Goal: Task Accomplishment & Management: Manage account settings

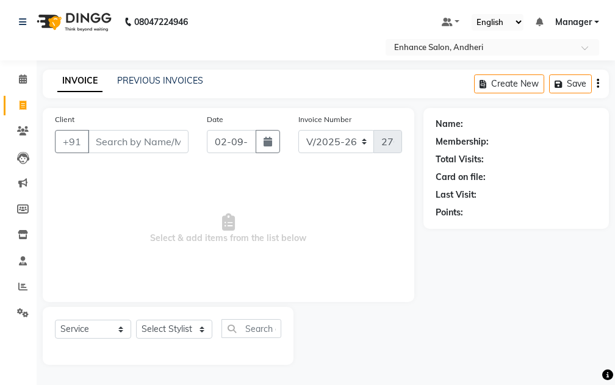
select select "7236"
select select "service"
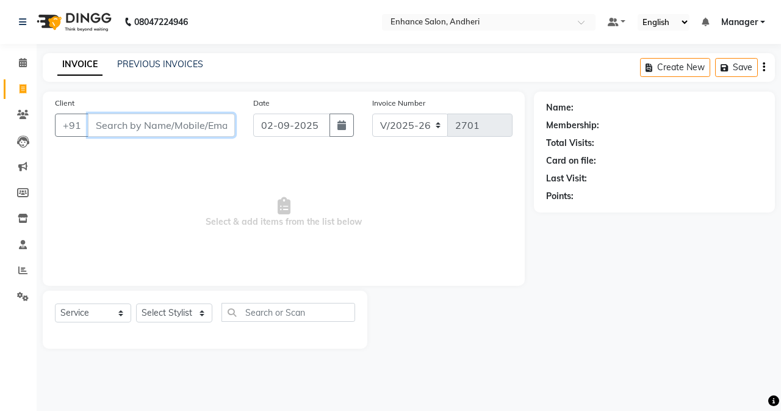
click at [146, 135] on input "Client" at bounding box center [161, 124] width 147 height 23
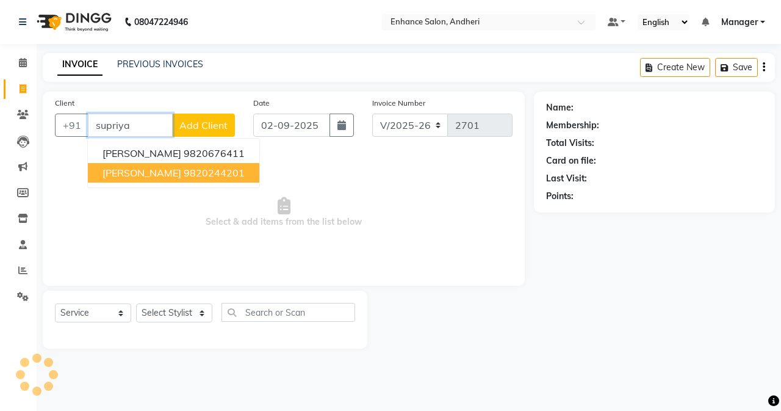
click at [138, 170] on span "[PERSON_NAME]" at bounding box center [141, 173] width 79 height 12
type input "9820244201"
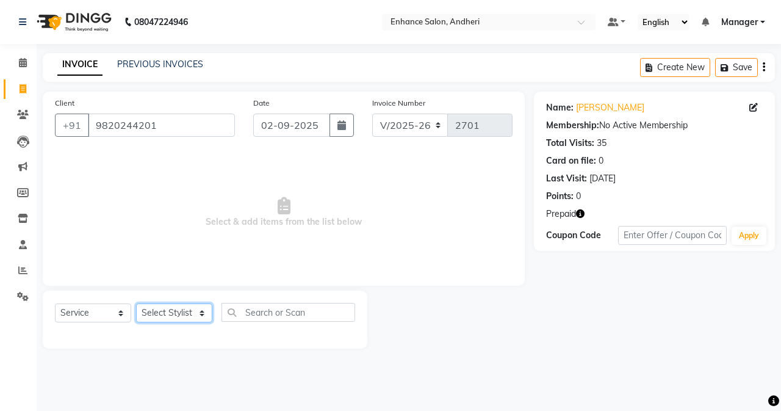
click at [183, 311] on select "Select Stylist Admin [PERSON_NAME] [PERSON_NAME] [PERSON_NAME] Manager [PERSON_…" at bounding box center [174, 312] width 76 height 19
select select "61732"
click at [136, 303] on select "Select Stylist Admin [PERSON_NAME] [PERSON_NAME] [PERSON_NAME] Manager [PERSON_…" at bounding box center [174, 312] width 76 height 19
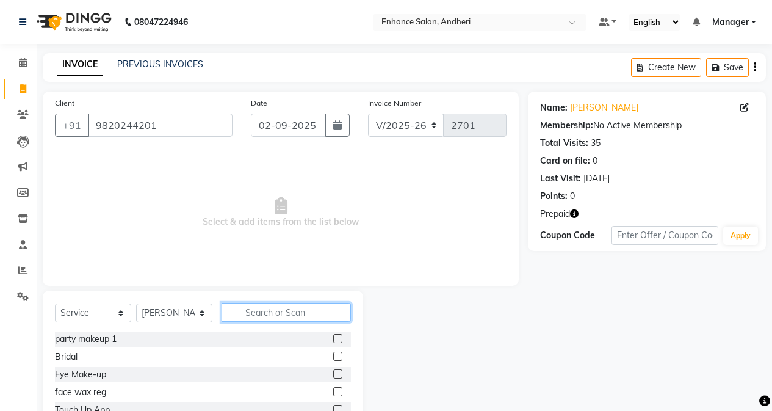
click at [268, 308] on input "text" at bounding box center [285, 312] width 129 height 19
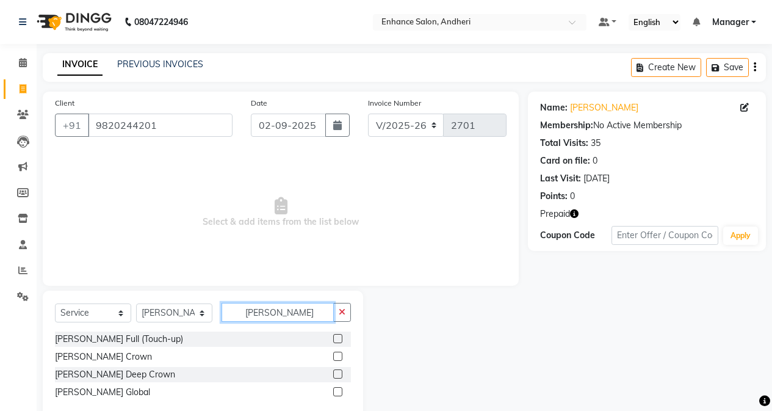
type input "[PERSON_NAME]"
click at [336, 341] on label at bounding box center [337, 338] width 9 height 9
click at [336, 341] on input "checkbox" at bounding box center [337, 339] width 8 height 8
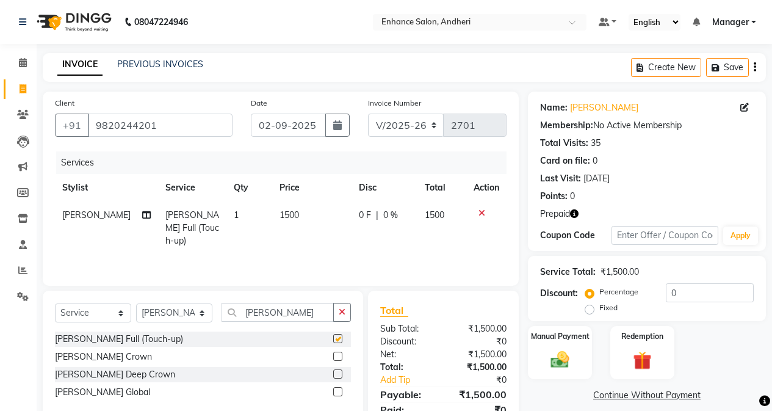
checkbox input "false"
click at [186, 307] on select "Select Stylist Admin [PERSON_NAME] [PERSON_NAME] [PERSON_NAME] Manager [PERSON_…" at bounding box center [174, 312] width 76 height 19
select select "61735"
click at [136, 303] on select "Select Stylist Admin [PERSON_NAME] [PERSON_NAME] [PERSON_NAME] Manager [PERSON_…" at bounding box center [174, 312] width 76 height 19
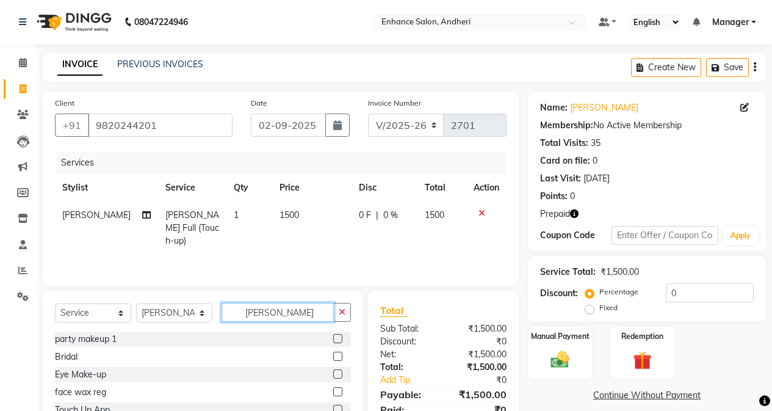
click at [300, 317] on input "[PERSON_NAME]" at bounding box center [277, 312] width 112 height 19
type input "m"
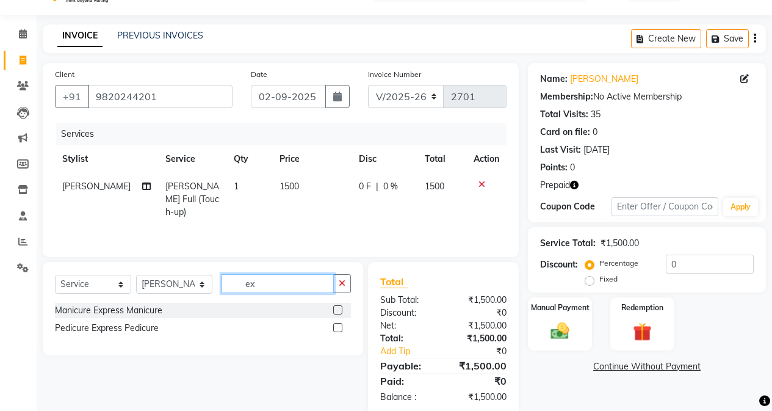
scroll to position [52, 0]
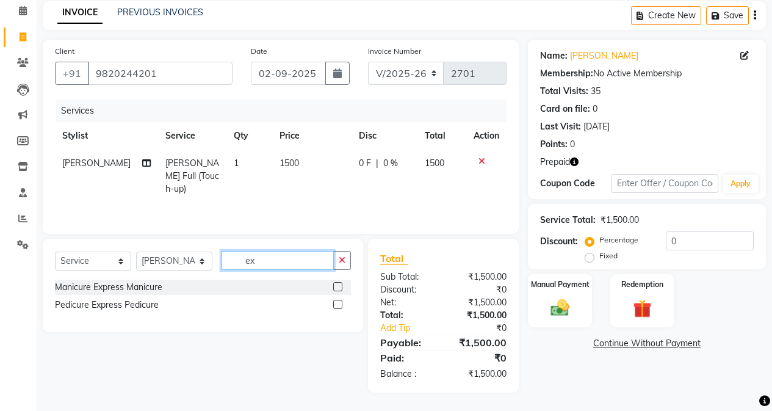
type input "ex"
click at [337, 286] on label at bounding box center [337, 286] width 9 height 9
click at [337, 286] on input "checkbox" at bounding box center [337, 287] width 8 height 8
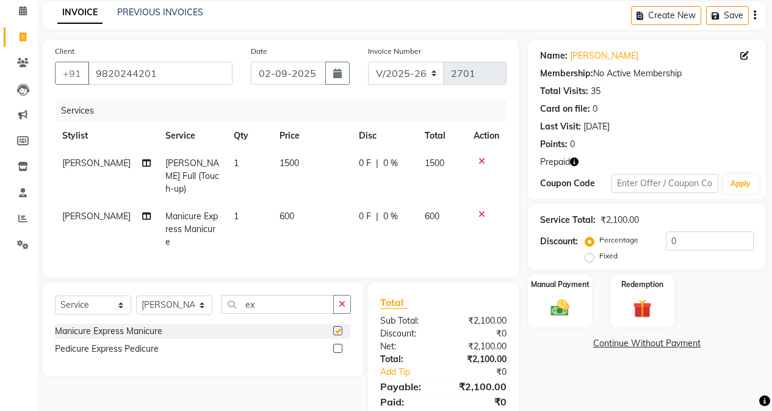
checkbox input "false"
click at [337, 343] on label at bounding box center [337, 347] width 9 height 9
click at [337, 345] on input "checkbox" at bounding box center [337, 349] width 8 height 8
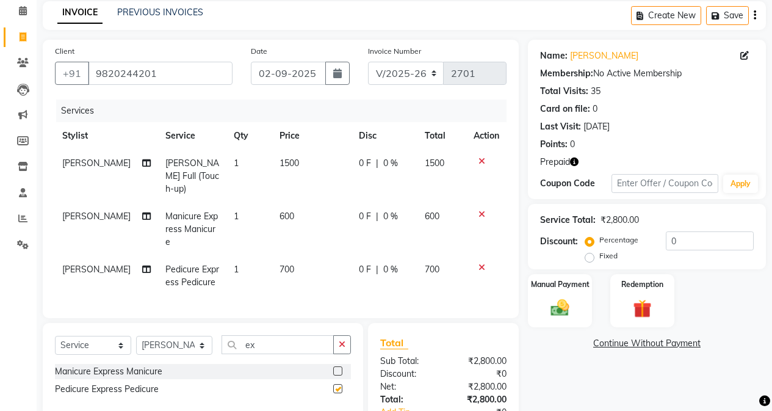
checkbox input "false"
click at [94, 264] on span "[PERSON_NAME]" at bounding box center [96, 269] width 68 height 11
select select "61735"
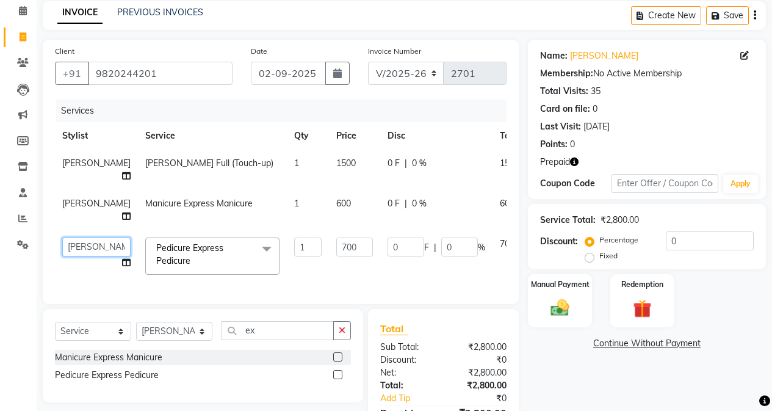
click at [77, 256] on select "Admin [PERSON_NAME] [PERSON_NAME] [PERSON_NAME] Manager [PERSON_NAME] [PERSON_N…" at bounding box center [96, 246] width 68 height 19
select select "61736"
click at [614, 279] on label "Redemption" at bounding box center [642, 284] width 44 height 12
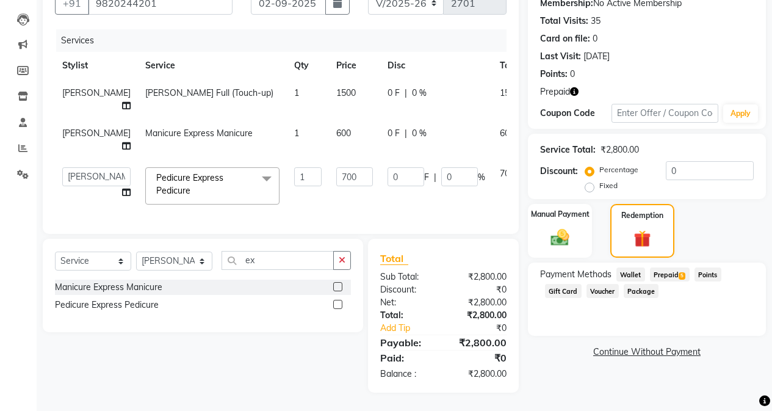
scroll to position [157, 0]
click at [614, 267] on span "Prepaid 5" at bounding box center [670, 274] width 40 height 14
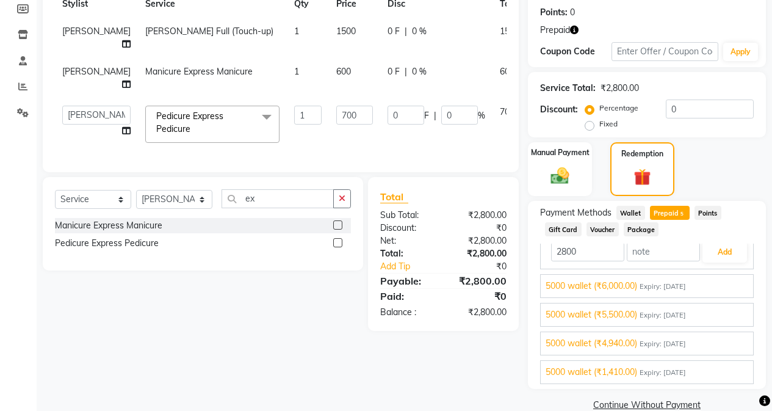
scroll to position [205, 0]
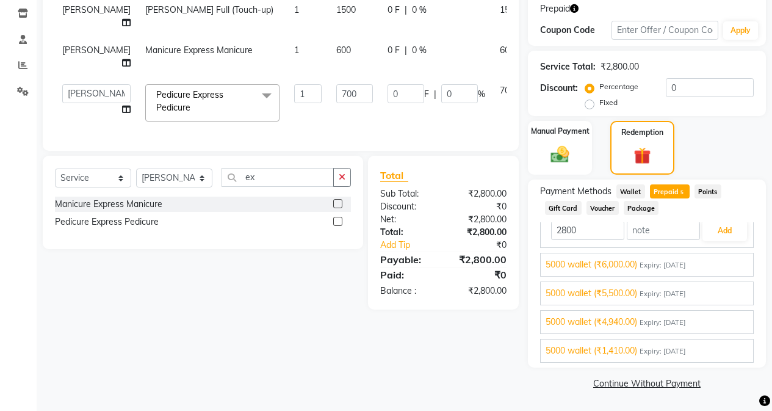
click at [614, 353] on span "5000 wallet (₹1,410.00)" at bounding box center [591, 350] width 92 height 13
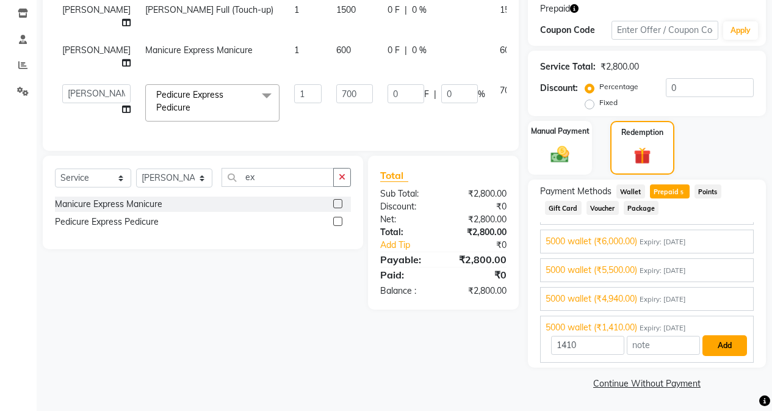
click at [614, 350] on button "Add" at bounding box center [724, 345] width 45 height 21
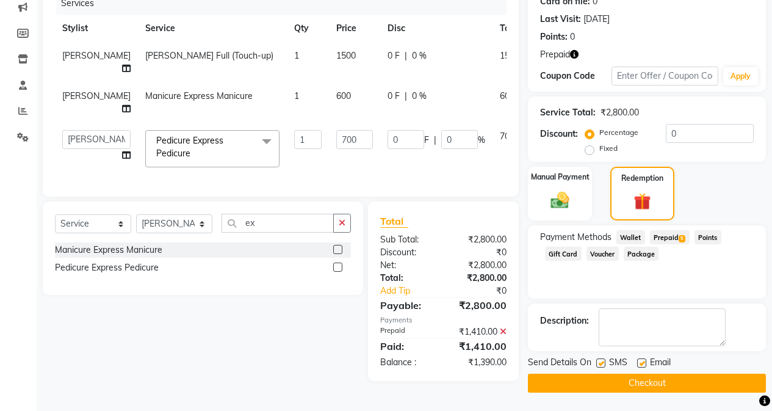
click at [614, 225] on div "Payment Methods Wallet Prepaid 5 Points Gift Card Voucher Package" at bounding box center [647, 261] width 238 height 73
click at [614, 230] on span "Prepaid 5" at bounding box center [670, 237] width 40 height 14
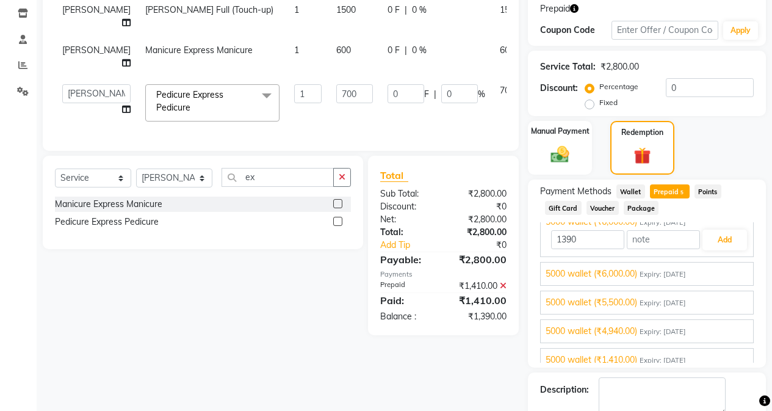
scroll to position [26, 0]
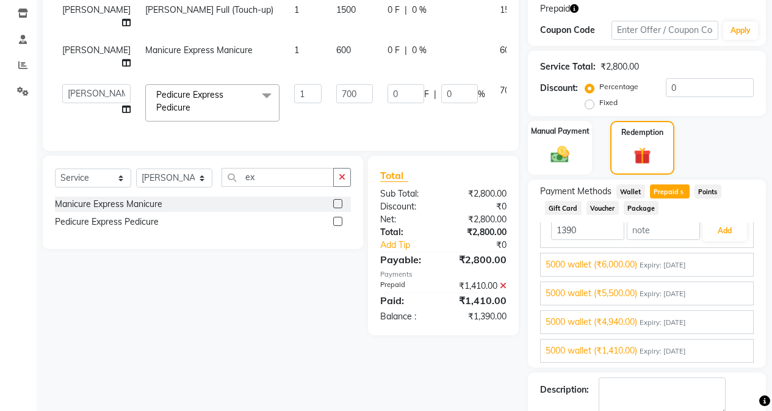
click at [614, 319] on span "Expiry: [DATE]" at bounding box center [662, 322] width 46 height 10
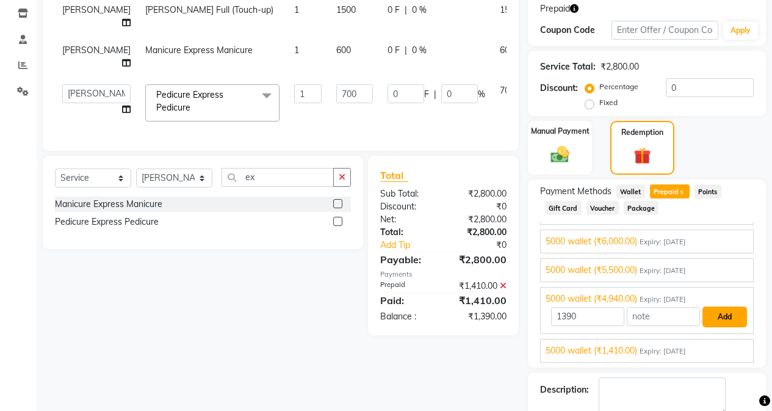
click at [614, 318] on button "Add" at bounding box center [724, 316] width 45 height 21
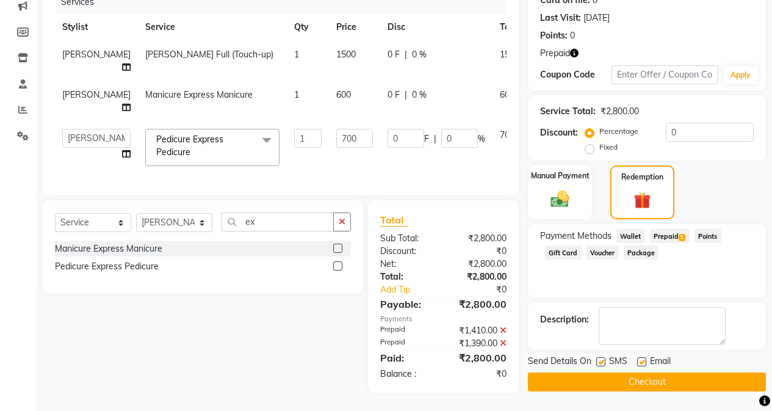
scroll to position [195, 0]
click at [614, 372] on button "Checkout" at bounding box center [647, 381] width 238 height 19
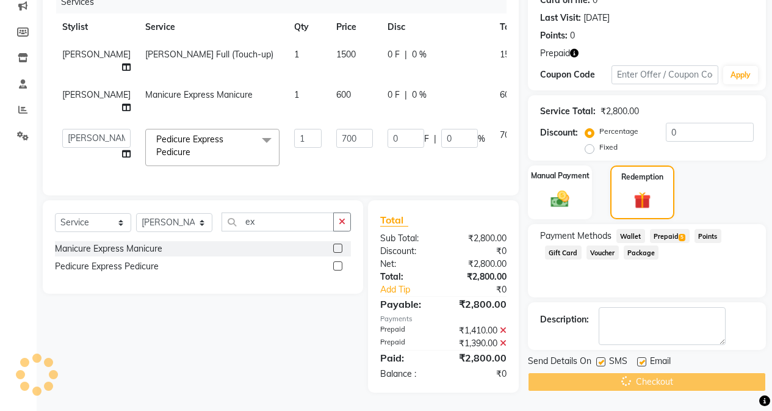
scroll to position [12, 0]
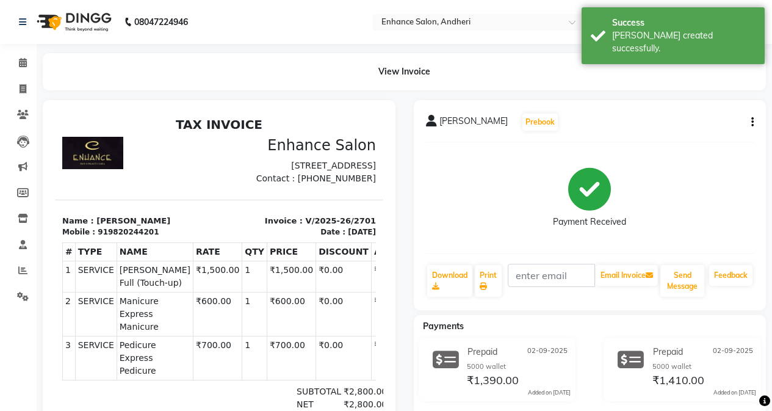
click at [22, 74] on li "Calendar" at bounding box center [18, 63] width 37 height 26
click at [21, 88] on icon at bounding box center [23, 88] width 7 height 9
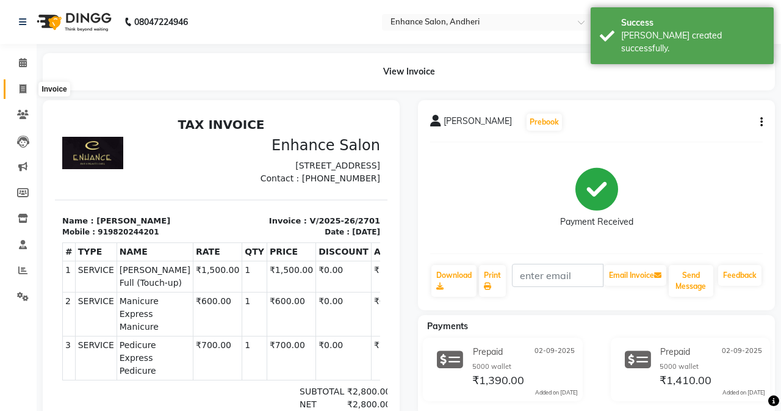
select select "7236"
select select "service"
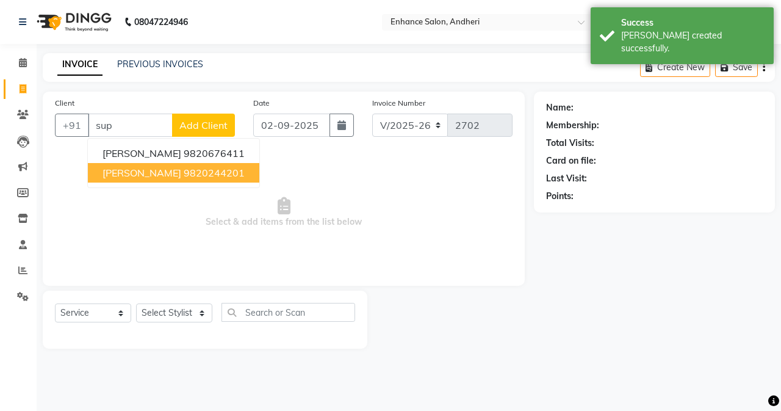
click at [120, 170] on span "[PERSON_NAME]" at bounding box center [141, 173] width 79 height 12
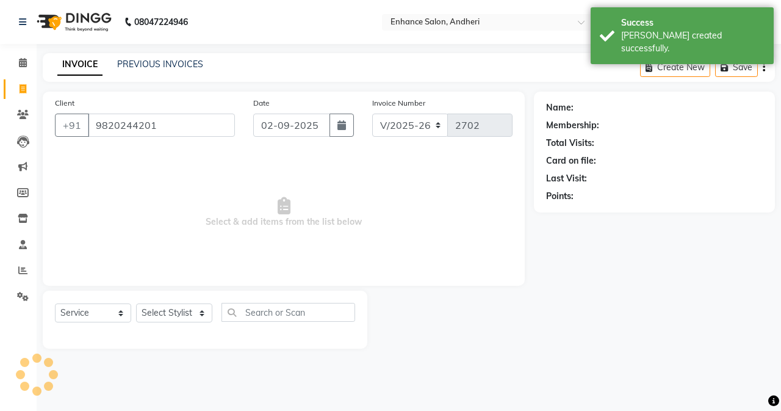
type input "9820244201"
click at [173, 310] on select "Select Stylist Admin [PERSON_NAME] [PERSON_NAME] [PERSON_NAME] Manager [PERSON_…" at bounding box center [174, 312] width 76 height 19
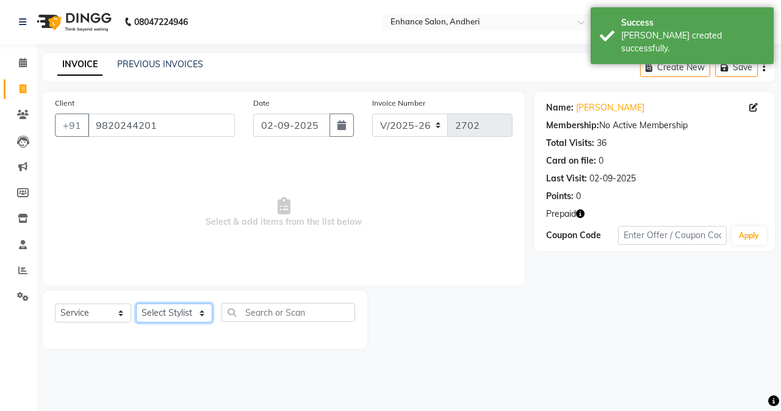
select select "61775"
click at [136, 303] on select "Select Stylist Admin [PERSON_NAME] [PERSON_NAME] [PERSON_NAME] Manager [PERSON_…" at bounding box center [174, 312] width 76 height 19
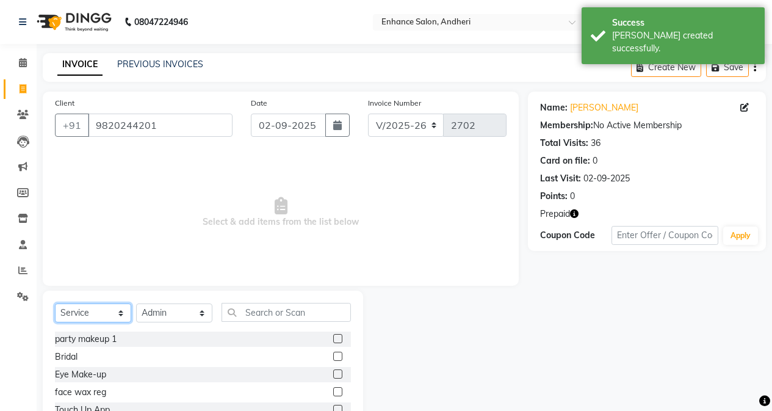
click at [79, 314] on select "Select Service Product Membership Package Voucher Prepaid Gift Card" at bounding box center [93, 312] width 76 height 19
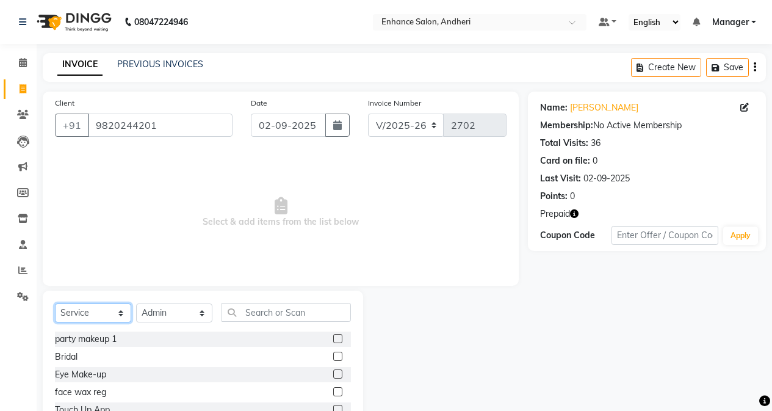
select select "P"
click at [55, 303] on select "Select Service Product Membership Package Voucher Prepaid Gift Card" at bounding box center [93, 312] width 76 height 19
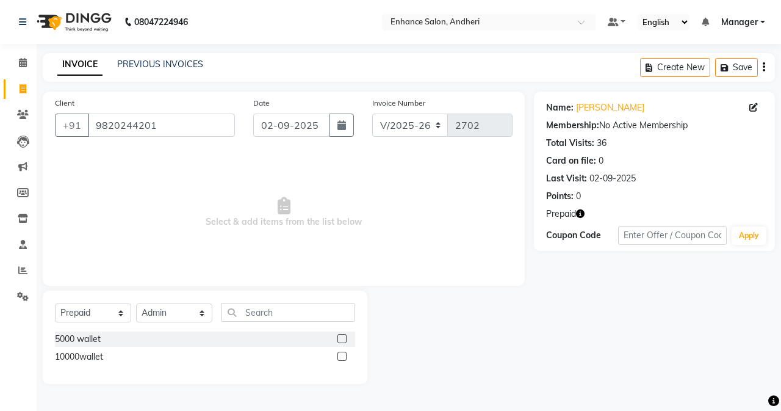
click at [342, 336] on label at bounding box center [341, 338] width 9 height 9
click at [342, 336] on input "checkbox" at bounding box center [341, 339] width 8 height 8
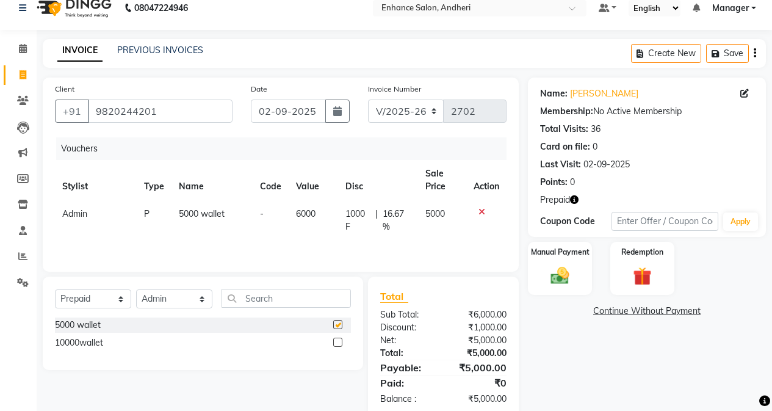
scroll to position [39, 0]
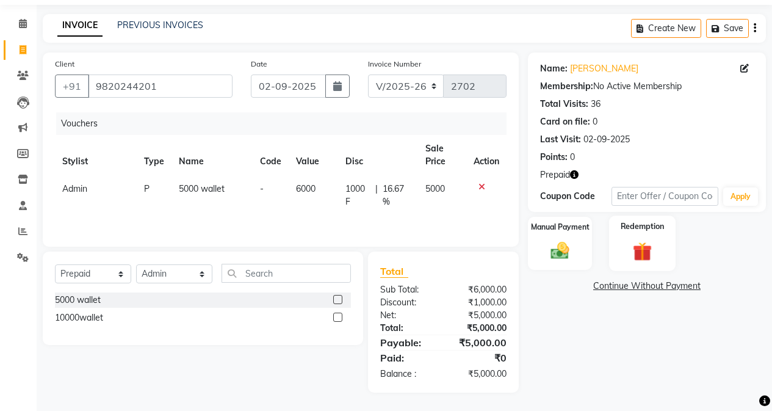
checkbox input "false"
click at [171, 272] on select "Select Stylist Admin [PERSON_NAME] [PERSON_NAME] [PERSON_NAME] Manager [PERSON_…" at bounding box center [174, 273] width 76 height 19
select select "61732"
click at [136, 264] on select "Select Stylist Admin [PERSON_NAME] [PERSON_NAME] [PERSON_NAME] Manager [PERSON_…" at bounding box center [174, 273] width 76 height 19
click at [119, 283] on select "Select Service Product Membership Package Voucher Prepaid Gift Card" at bounding box center [93, 273] width 76 height 19
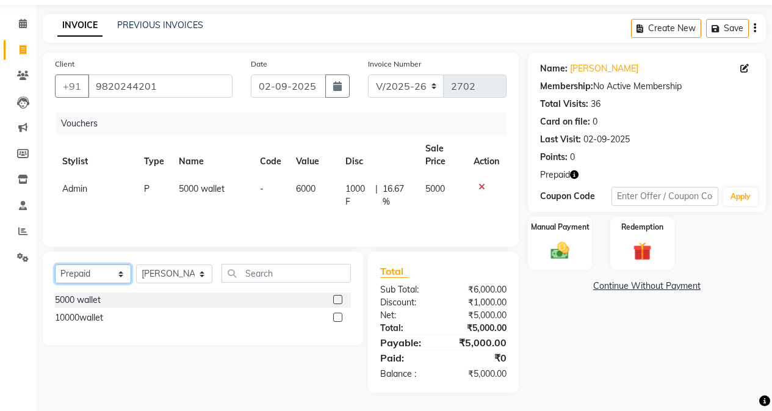
select select "service"
click at [55, 264] on select "Select Service Product Membership Package Voucher Prepaid Gift Card" at bounding box center [93, 273] width 76 height 19
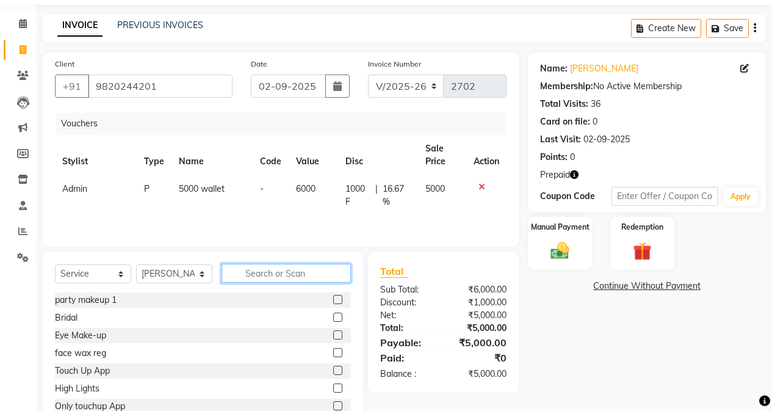
click at [253, 274] on input "text" at bounding box center [285, 273] width 129 height 19
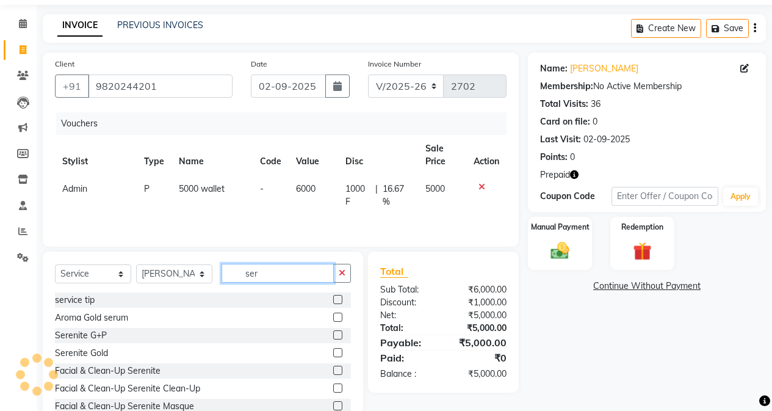
type input "ser"
click at [333, 296] on label at bounding box center [337, 299] width 9 height 9
click at [333, 296] on input "checkbox" at bounding box center [337, 300] width 8 height 8
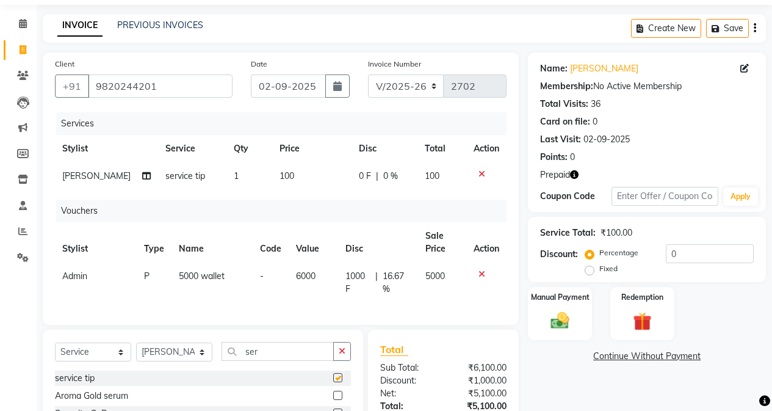
checkbox input "false"
drag, startPoint x: 282, startPoint y: 190, endPoint x: 292, endPoint y: 186, distance: 10.1
click at [283, 190] on td "100" at bounding box center [311, 175] width 79 height 27
select select "61732"
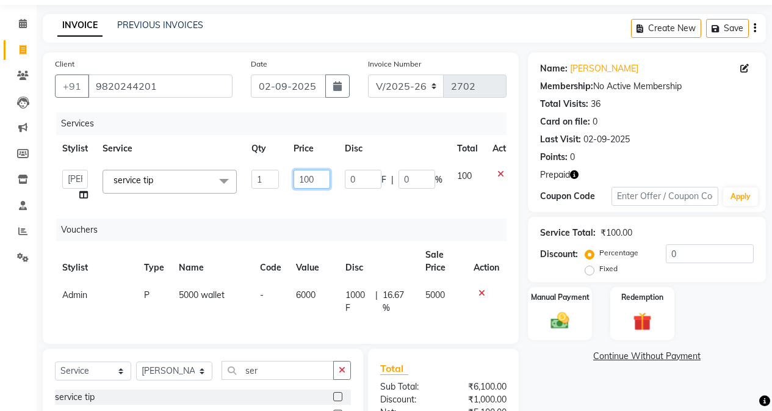
click at [323, 177] on input "100" at bounding box center [311, 179] width 37 height 19
type input "1"
type input "150"
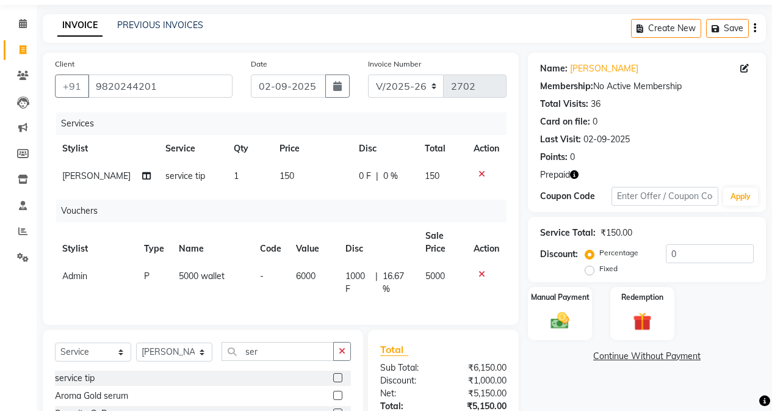
drag, startPoint x: 83, startPoint y: 195, endPoint x: 98, endPoint y: 184, distance: 17.9
click at [83, 190] on td "[PERSON_NAME] Split Commission" at bounding box center [106, 175] width 103 height 27
select select "61732"
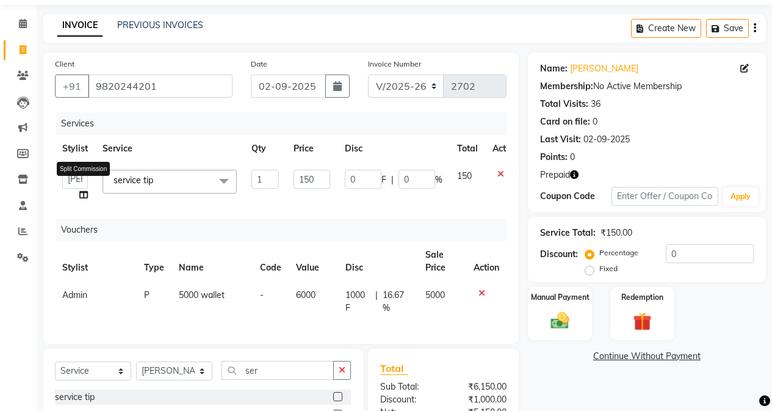
click at [86, 196] on icon at bounding box center [83, 194] width 9 height 9
select select "61732"
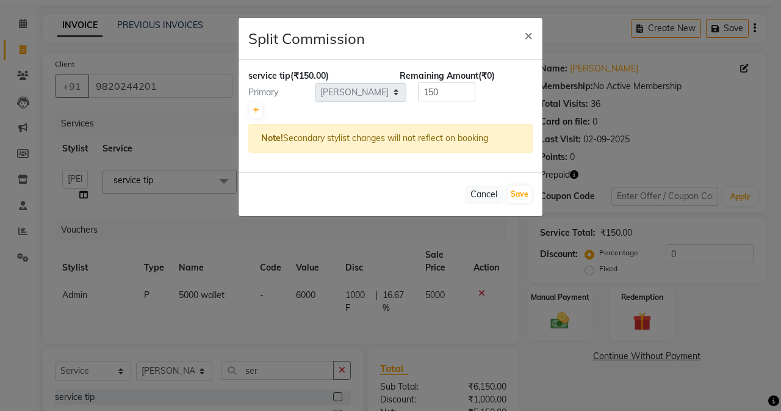
drag, startPoint x: 248, startPoint y: 112, endPoint x: 263, endPoint y: 115, distance: 15.1
click at [251, 113] on div "service tip (₹150.00) Remaining Amount (₹0) Primary Select Admin [PERSON_NAME] …" at bounding box center [391, 116] width 304 height 112
click at [262, 114] on div at bounding box center [390, 110] width 284 height 17
click at [252, 107] on link at bounding box center [256, 110] width 13 height 15
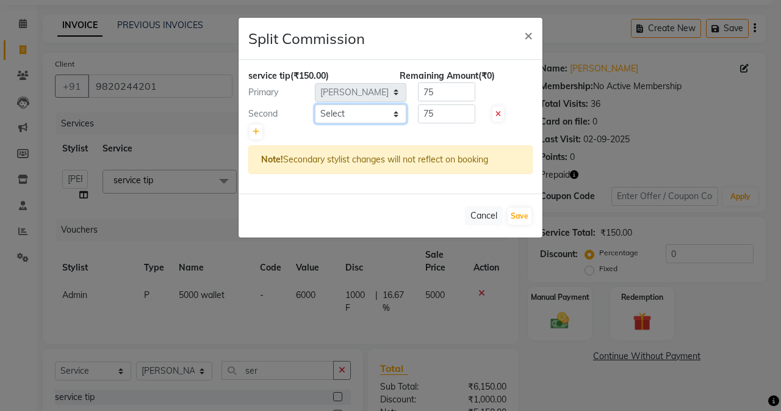
click at [337, 113] on select "Select Admin [PERSON_NAME] [PERSON_NAME] [PERSON_NAME] Manager [PERSON_NAME] [P…" at bounding box center [361, 113] width 92 height 19
click at [257, 130] on icon at bounding box center [256, 131] width 7 height 7
type input "50"
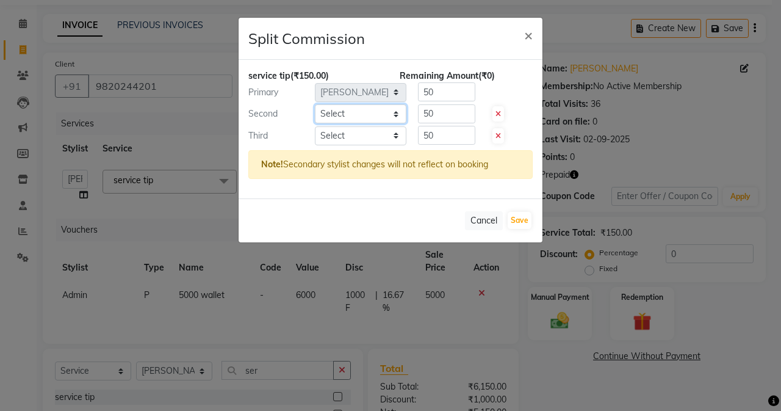
click at [365, 108] on select "Select Admin [PERSON_NAME] [PERSON_NAME] [PERSON_NAME] Manager [PERSON_NAME] [P…" at bounding box center [361, 113] width 92 height 19
select select "61735"
click at [315, 104] on select "Select Admin [PERSON_NAME] [PERSON_NAME] [PERSON_NAME] Manager [PERSON_NAME] [P…" at bounding box center [361, 113] width 92 height 19
click at [365, 130] on select "Select Admin [PERSON_NAME] [PERSON_NAME] [PERSON_NAME] Manager [PERSON_NAME] [P…" at bounding box center [361, 135] width 92 height 19
select select "61736"
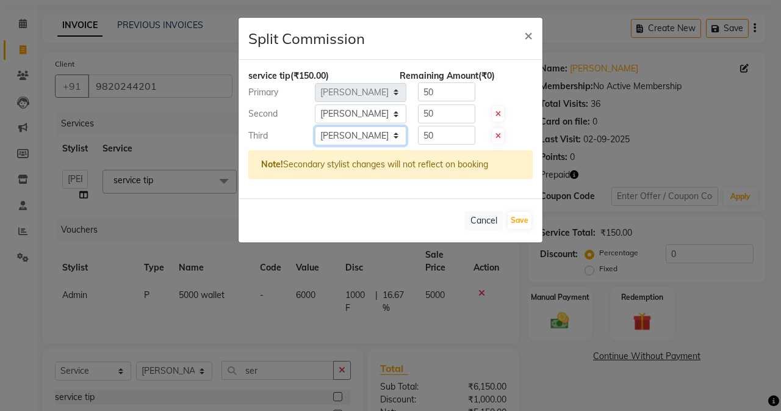
click at [315, 126] on select "Select Admin [PERSON_NAME] [PERSON_NAME] [PERSON_NAME] Manager [PERSON_NAME] [P…" at bounding box center [361, 135] width 92 height 19
click at [517, 212] on button "Save" at bounding box center [520, 220] width 24 height 17
select select "Select"
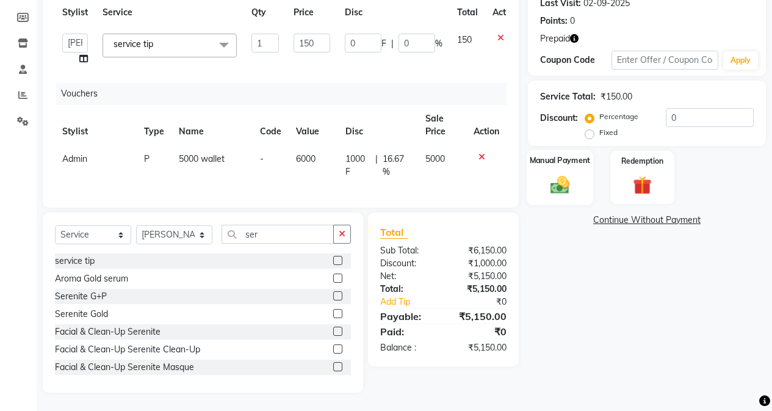
scroll to position [184, 0]
click at [573, 187] on div "Manual Payment" at bounding box center [560, 177] width 66 height 56
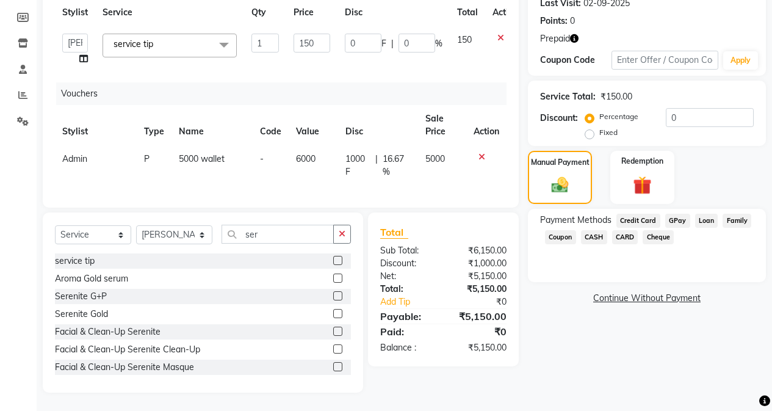
click at [614, 214] on span "GPay" at bounding box center [677, 221] width 25 height 14
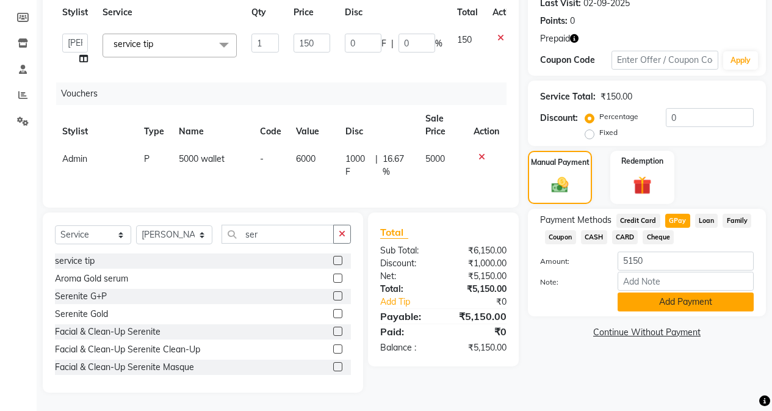
click at [614, 292] on button "Add Payment" at bounding box center [685, 301] width 136 height 19
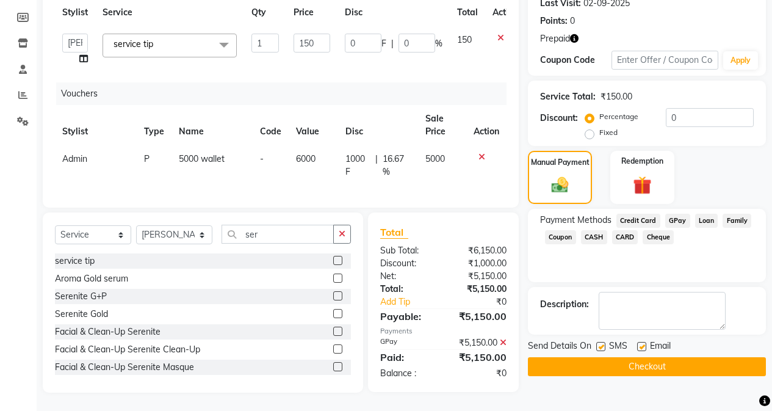
click at [597, 363] on button "Checkout" at bounding box center [647, 366] width 238 height 19
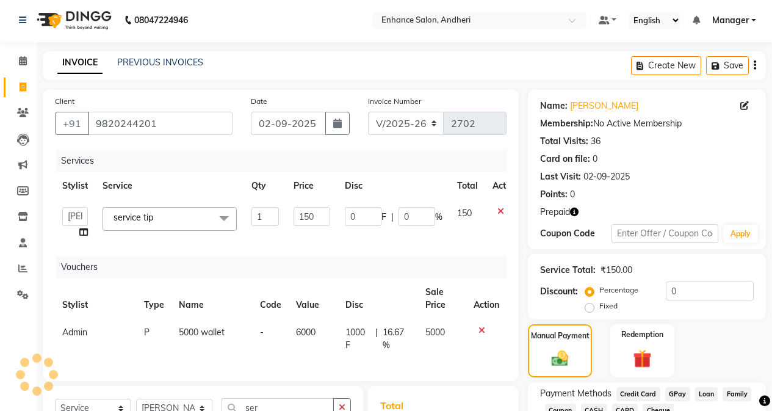
scroll to position [0, 0]
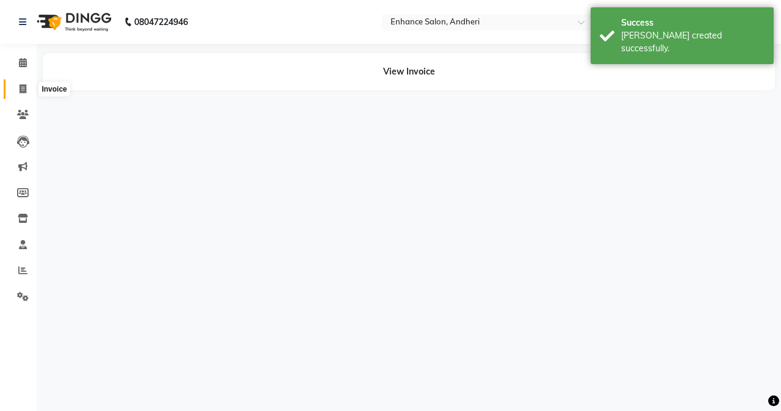
select select "61732"
select select "61735"
select select "61736"
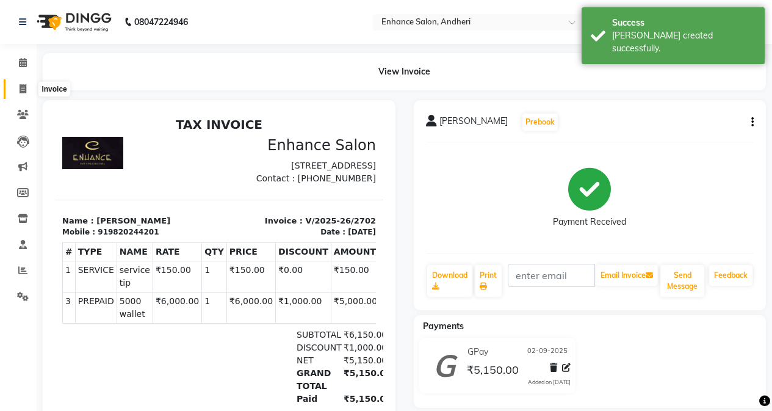
click at [22, 84] on icon at bounding box center [23, 88] width 7 height 9
select select "7236"
select select "service"
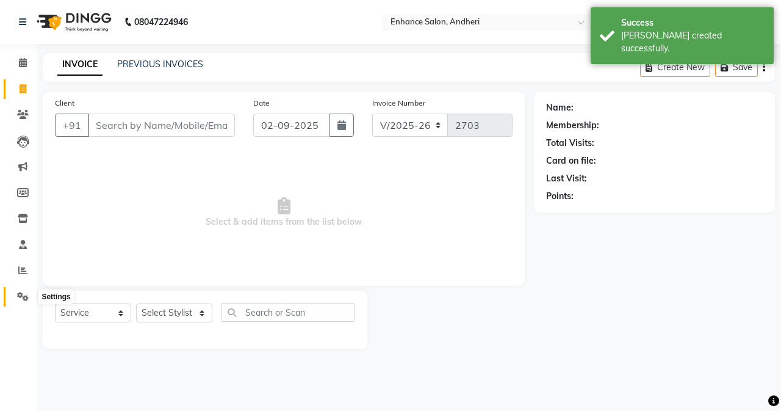
click at [27, 295] on icon at bounding box center [23, 296] width 12 height 9
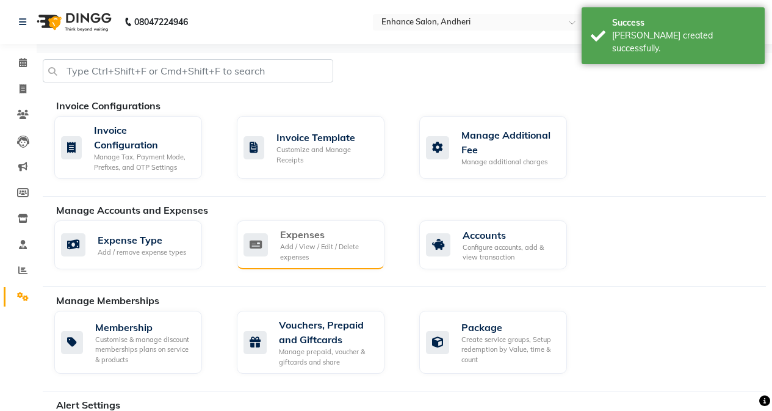
click at [302, 241] on div "Expenses Add / View / Edit / Delete expenses" at bounding box center [327, 244] width 95 height 35
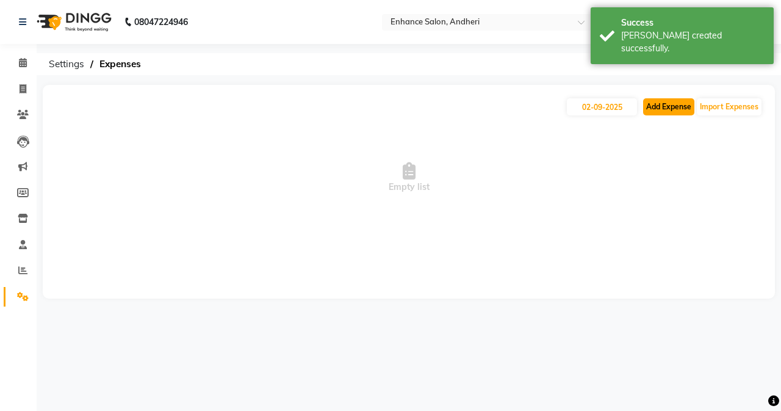
click at [614, 109] on button "Add Expense" at bounding box center [668, 106] width 51 height 17
select select "1"
select select "6324"
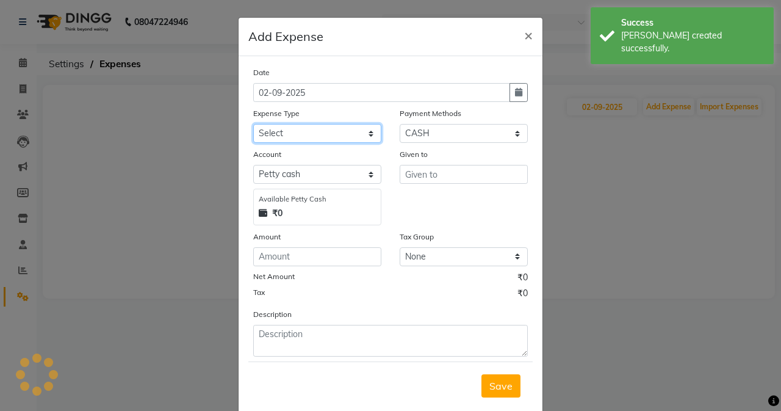
click at [351, 128] on select "Select Advance Salary Air Condition [PERSON_NAME] Aroma auto money Beauty Bazaa…" at bounding box center [317, 133] width 128 height 19
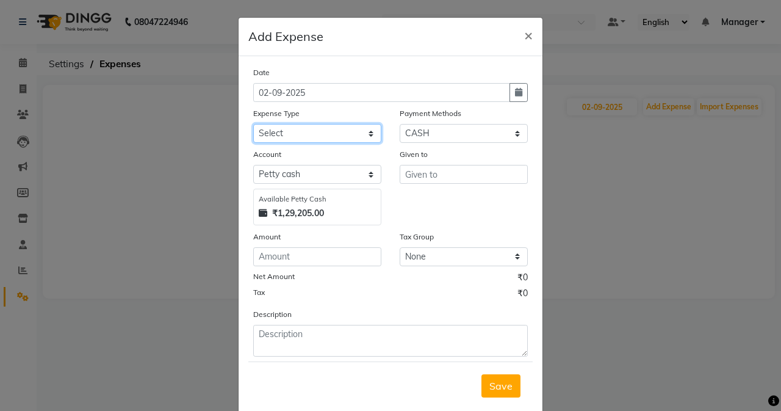
select select "18776"
click at [253, 124] on select "Select Advance Salary Air Condition [PERSON_NAME] Aroma auto money Beauty Bazaa…" at bounding box center [317, 133] width 128 height 19
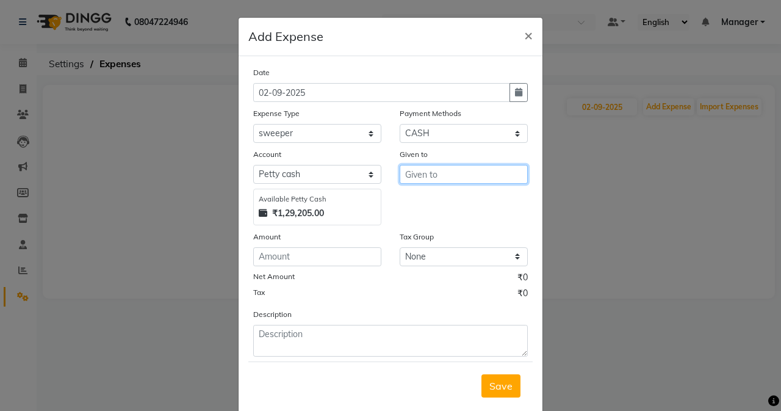
click at [423, 181] on input "text" at bounding box center [464, 174] width 128 height 19
type input "sweeper"
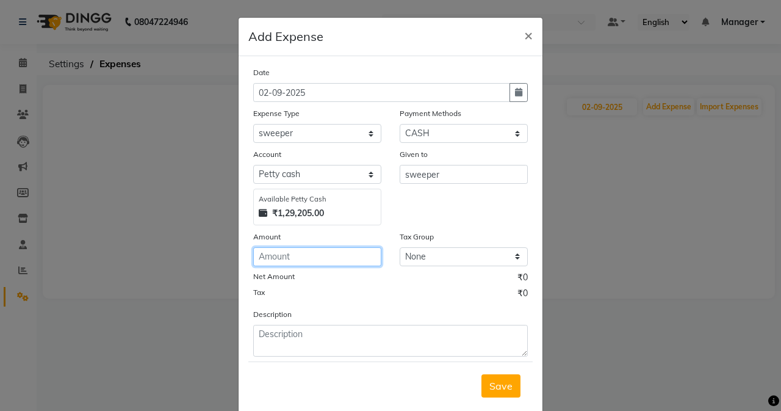
click at [290, 256] on input "number" at bounding box center [317, 256] width 128 height 19
type input "5"
type input "200"
click at [493, 384] on span "Save" at bounding box center [500, 385] width 23 height 12
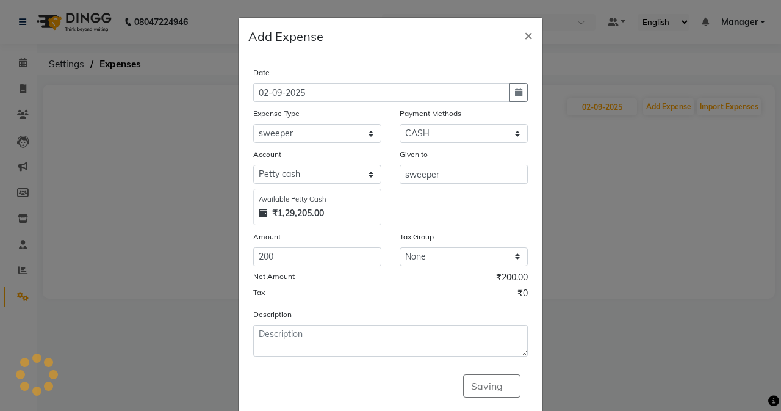
click at [614, 107] on ngb-modal-window "Add Expense × Date [DATE] Expense Type Select Advance Salary Air Condition [PER…" at bounding box center [390, 205] width 781 height 411
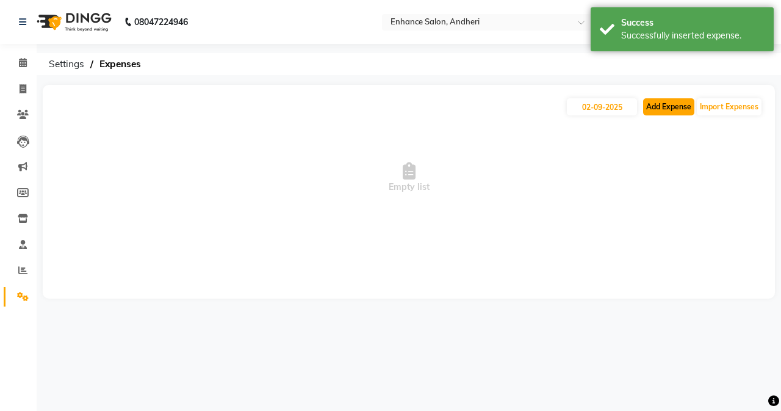
click at [614, 105] on button "Add Expense" at bounding box center [668, 106] width 51 height 17
select select "1"
select select "6324"
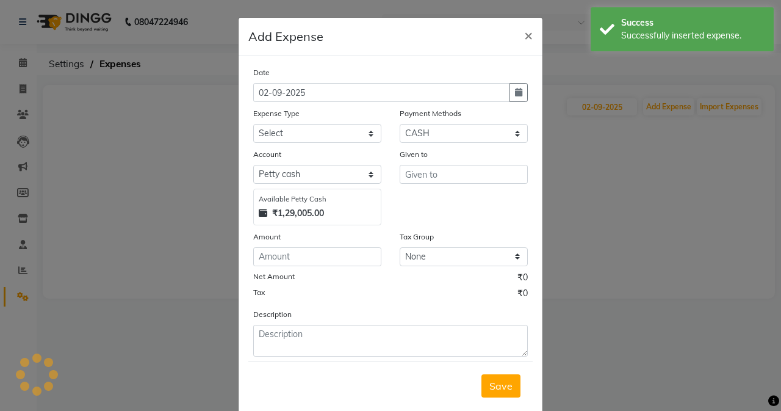
click at [273, 142] on div "Date [DATE] Expense Type Select Advance Salary Air Condition [PERSON_NAME] Arom…" at bounding box center [390, 211] width 275 height 290
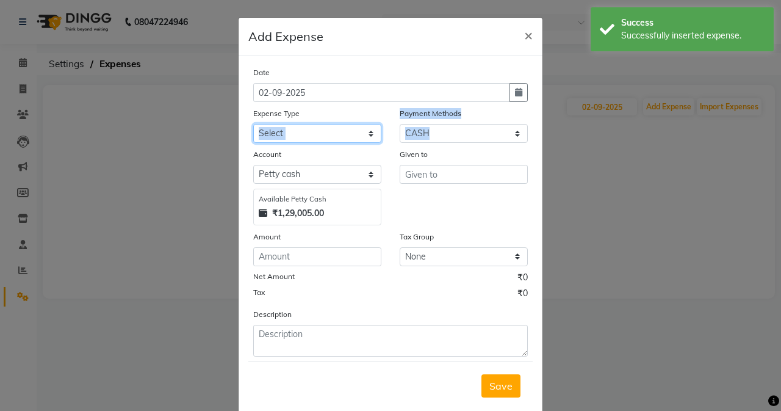
click at [275, 137] on select "Select Advance Salary Air Condition [PERSON_NAME] Aroma auto money Beauty Bazaa…" at bounding box center [317, 133] width 128 height 19
select select "18712"
click at [253, 124] on select "Select Advance Salary Air Condition [PERSON_NAME] Aroma auto money Beauty Bazaa…" at bounding box center [317, 133] width 128 height 19
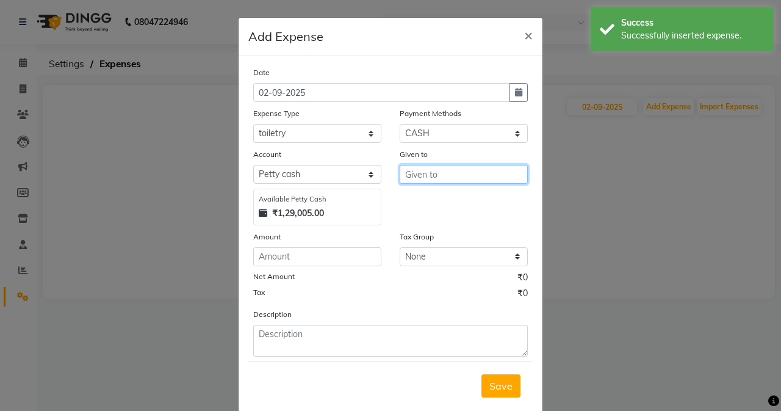
click at [438, 173] on input "text" at bounding box center [464, 174] width 128 height 19
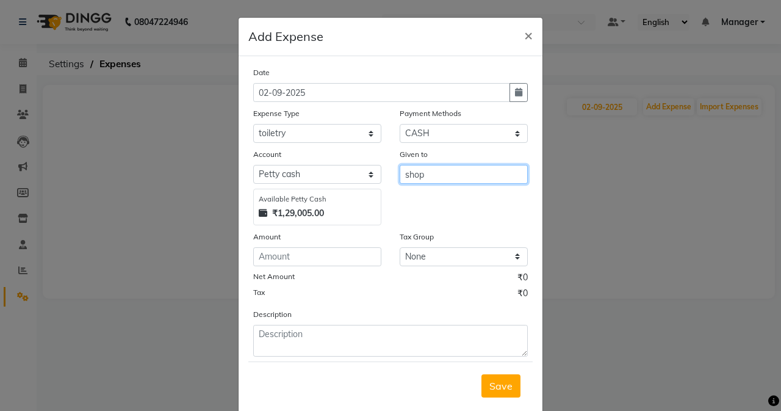
type input "shop"
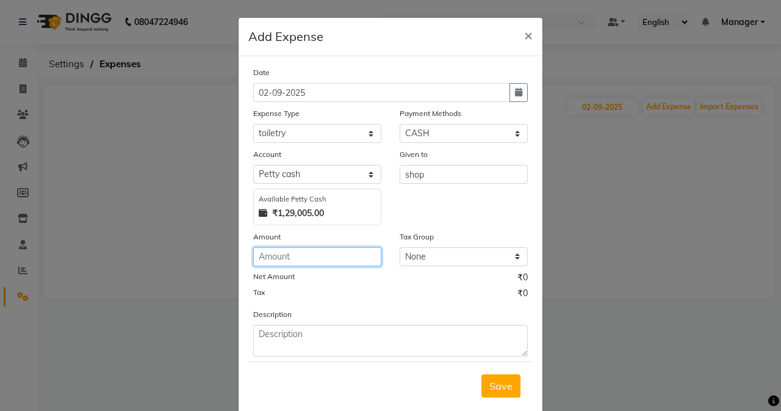
click at [315, 258] on input "number" at bounding box center [317, 256] width 128 height 19
type input "500"
click at [489, 381] on span "Save" at bounding box center [500, 385] width 23 height 12
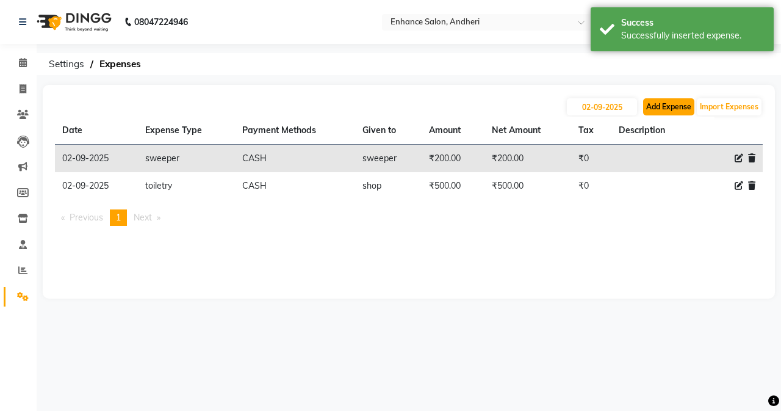
click at [614, 112] on button "Add Expense" at bounding box center [668, 106] width 51 height 17
select select "1"
select select "6324"
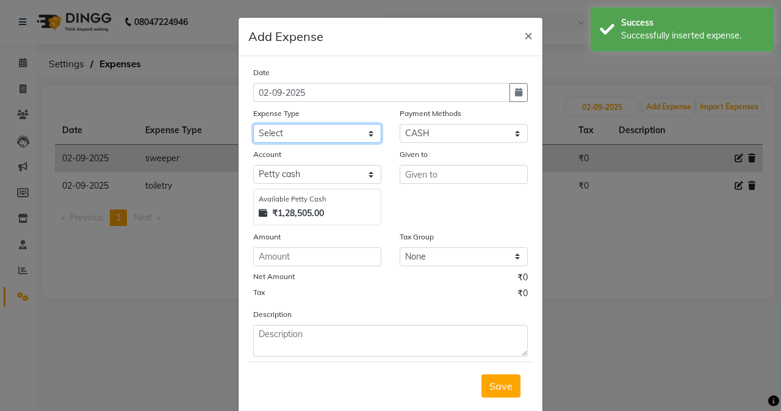
click at [281, 134] on select "Select Advance Salary Air Condition [PERSON_NAME] Aroma auto money Beauty Bazaa…" at bounding box center [317, 133] width 128 height 19
select select "18688"
click at [253, 124] on select "Select Advance Salary Air Condition [PERSON_NAME] Aroma auto money Beauty Bazaa…" at bounding box center [317, 133] width 128 height 19
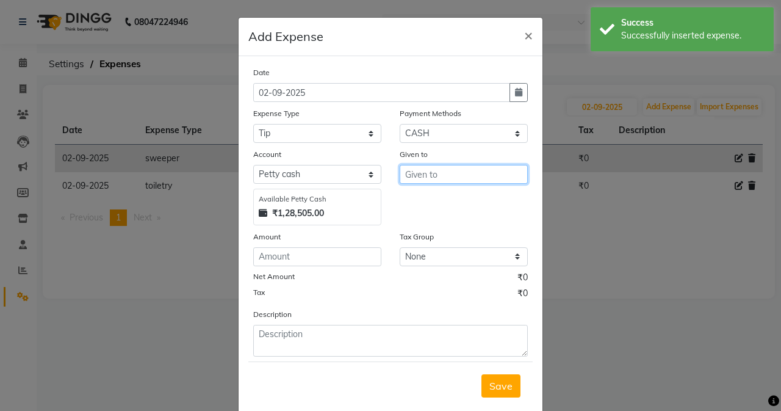
click at [442, 176] on input "text" at bounding box center [464, 174] width 128 height 19
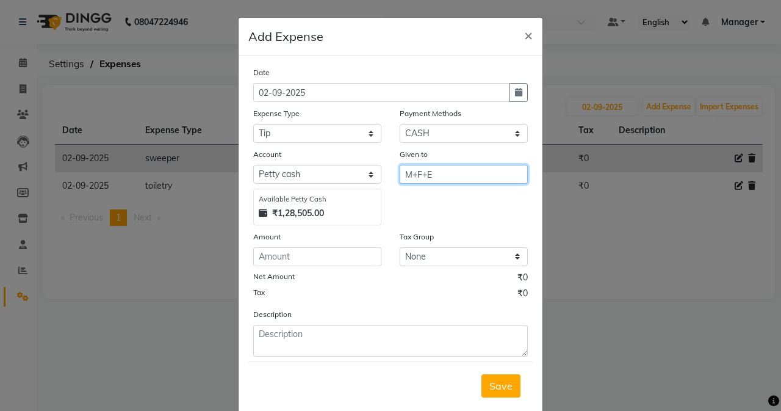
type input "M+F+E"
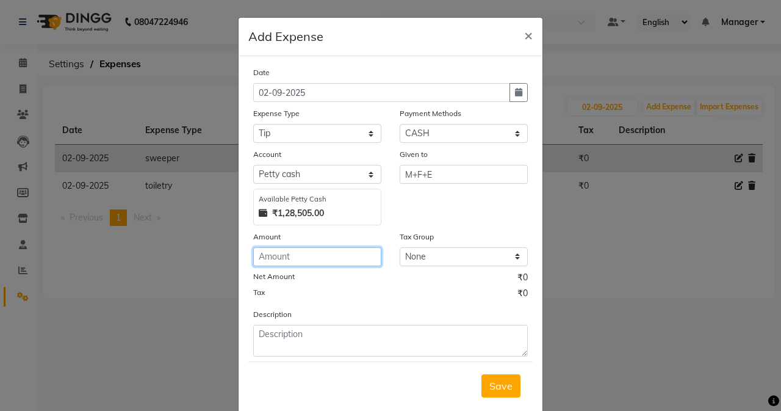
click at [332, 257] on input "number" at bounding box center [317, 256] width 128 height 19
type input "150"
click at [495, 384] on span "Save" at bounding box center [500, 385] width 23 height 12
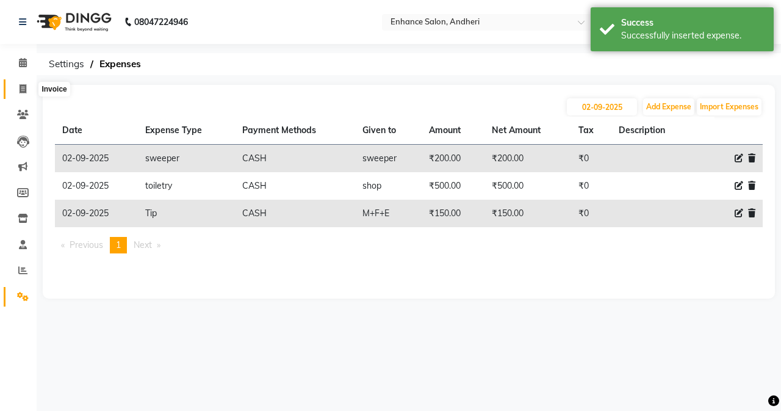
click at [16, 85] on span at bounding box center [22, 89] width 21 height 14
select select "service"
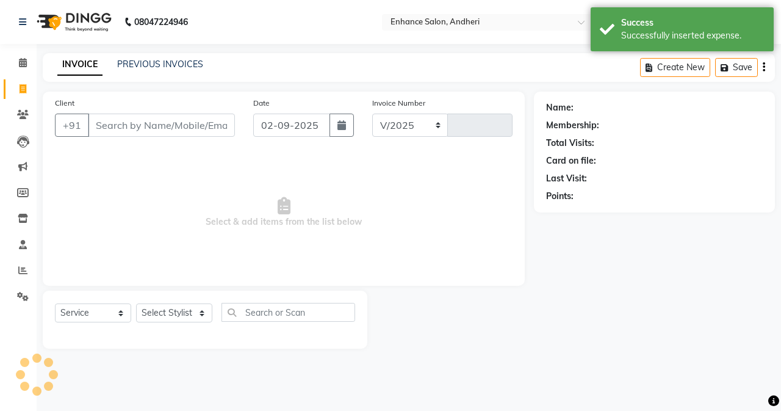
select select "7236"
type input "2703"
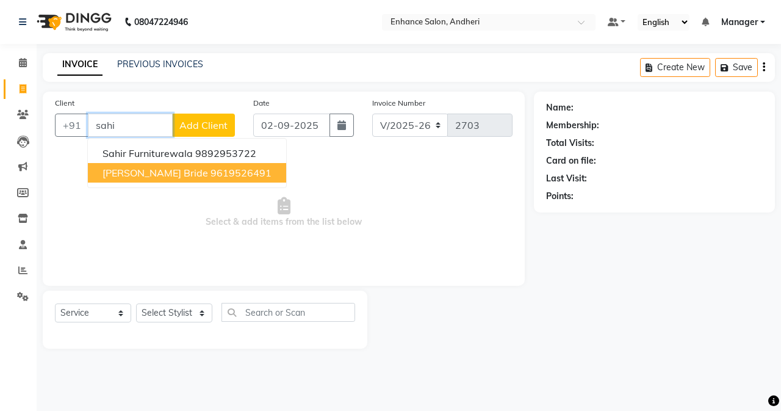
click at [205, 172] on span "[PERSON_NAME] bride" at bounding box center [155, 173] width 106 height 12
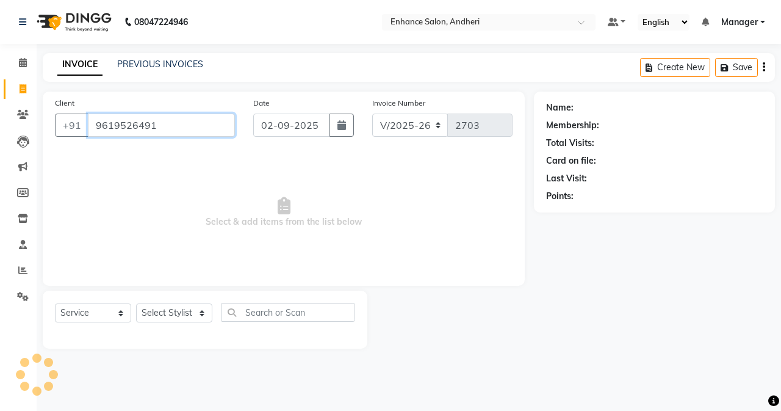
type input "9619526491"
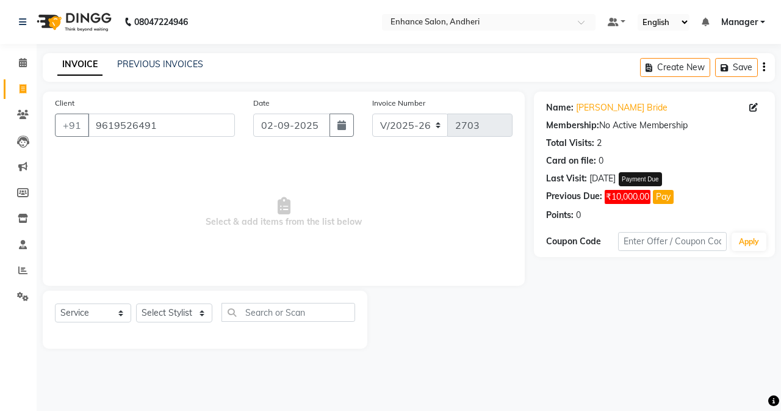
click at [614, 196] on button "Pay" at bounding box center [663, 197] width 21 height 14
select select "1"
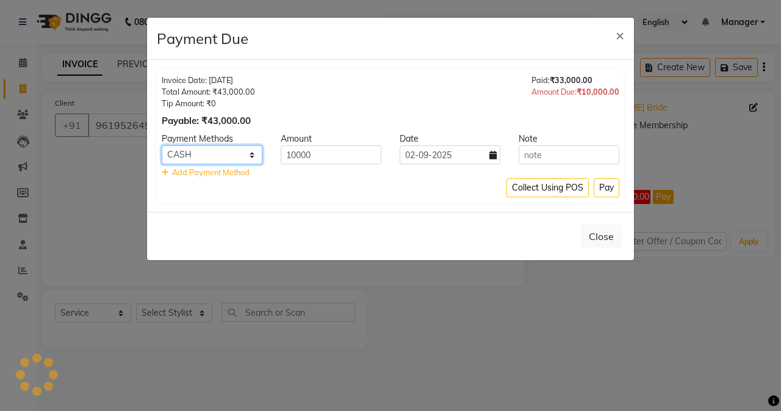
click at [240, 156] on select "Credit Card GPay Loan Family Coupon CASH CARD Cheque" at bounding box center [212, 154] width 101 height 19
click at [162, 145] on select "Credit Card GPay Loan Family Coupon CASH CARD Cheque" at bounding box center [212, 154] width 101 height 19
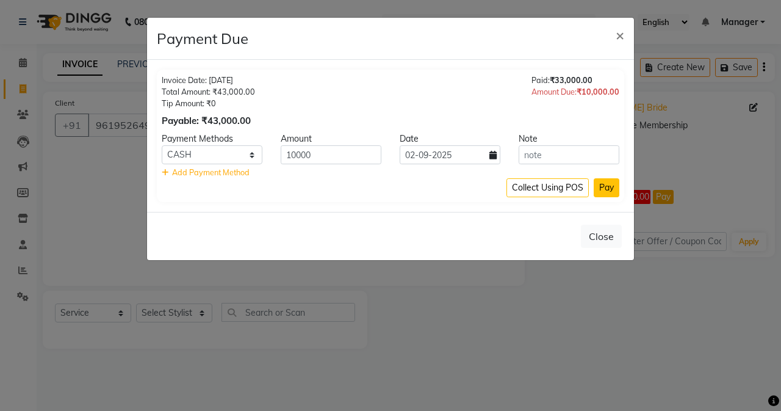
click at [607, 188] on button "Pay" at bounding box center [607, 187] width 26 height 19
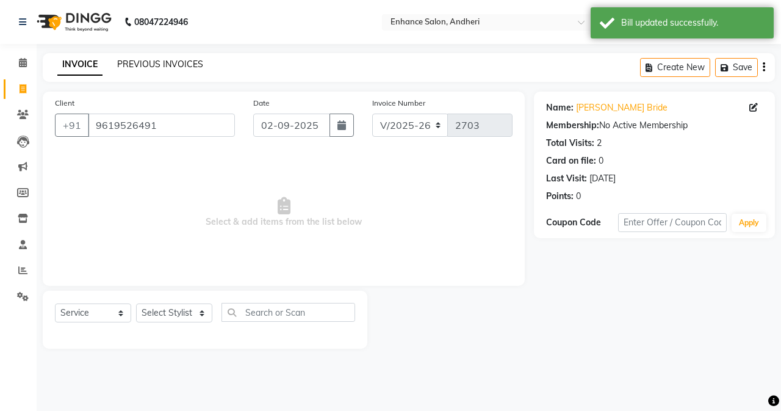
click at [187, 63] on link "PREVIOUS INVOICES" at bounding box center [160, 64] width 86 height 11
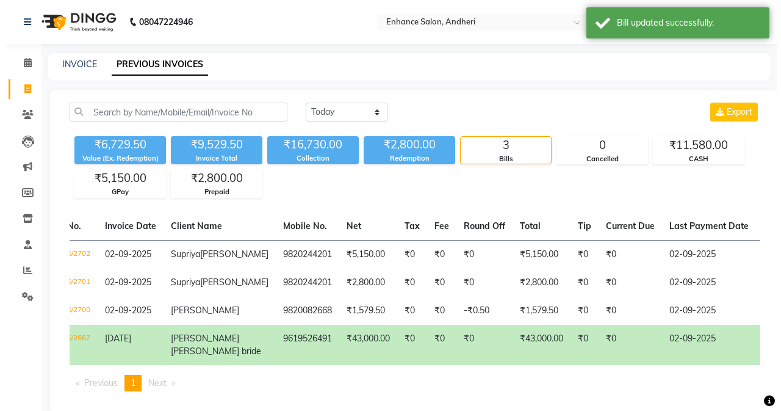
scroll to position [0, 45]
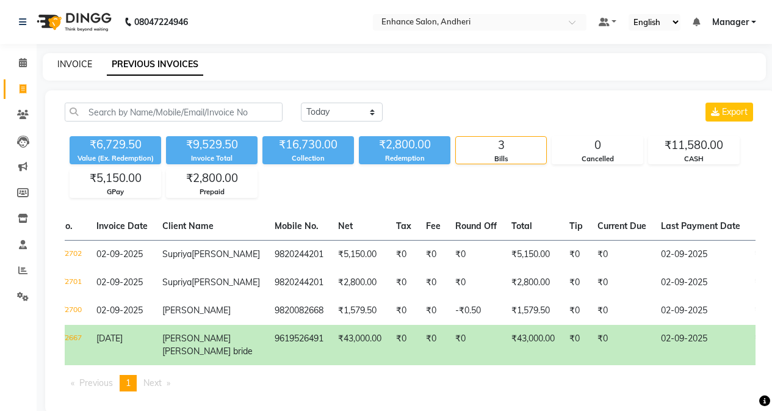
click at [64, 66] on link "INVOICE" at bounding box center [74, 64] width 35 height 11
select select "service"
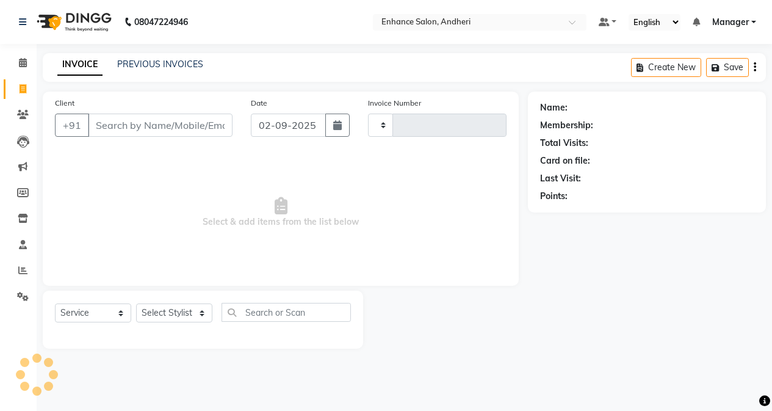
type input "2703"
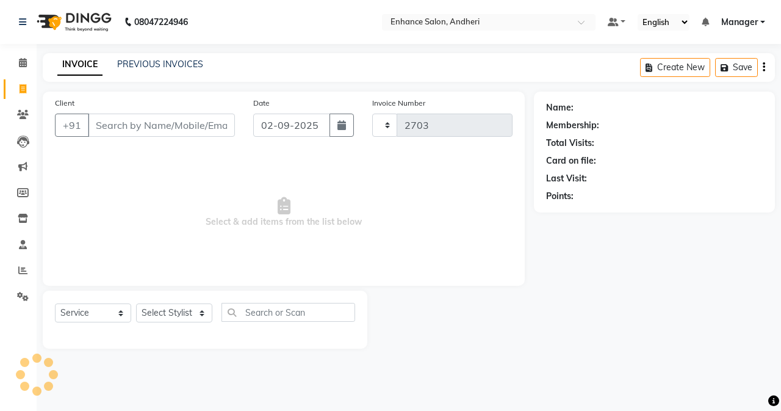
select select "7236"
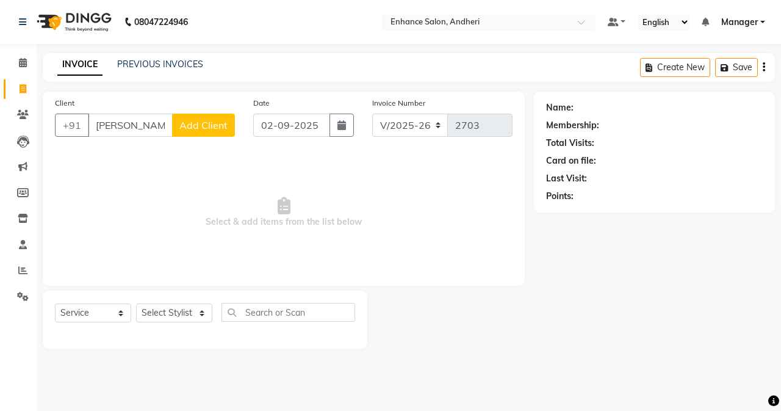
type input "[PERSON_NAME]"
click at [203, 122] on span "Add Client" at bounding box center [203, 125] width 48 height 12
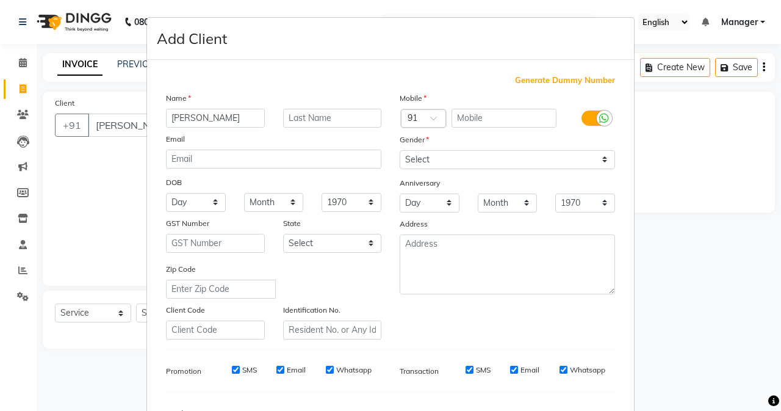
click at [524, 84] on span "Generate Dummy Number" at bounding box center [565, 80] width 100 height 12
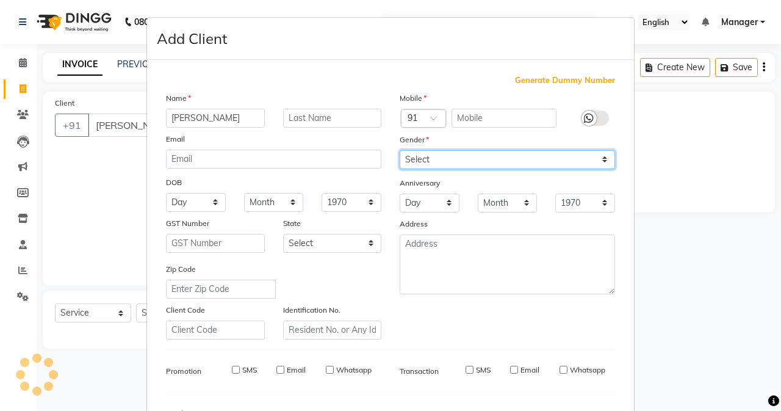
type input "1318800000233"
checkbox input "false"
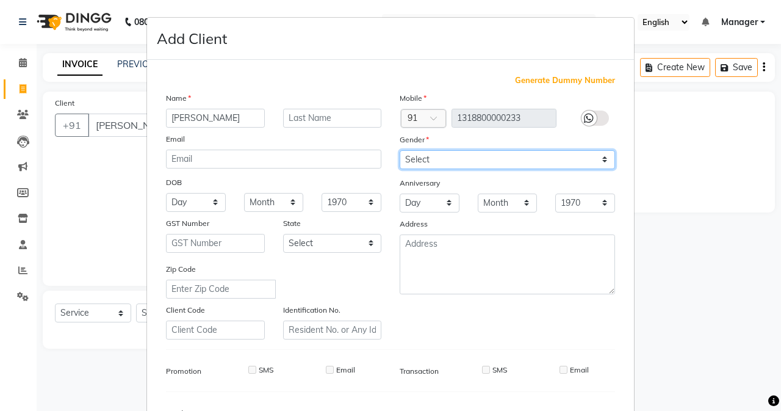
click at [492, 162] on select "Select [DEMOGRAPHIC_DATA] [DEMOGRAPHIC_DATA] Other Prefer Not To Say" at bounding box center [507, 159] width 215 height 19
select select "[DEMOGRAPHIC_DATA]"
click at [400, 150] on select "Select [DEMOGRAPHIC_DATA] [DEMOGRAPHIC_DATA] Other Prefer Not To Say" at bounding box center [507, 159] width 215 height 19
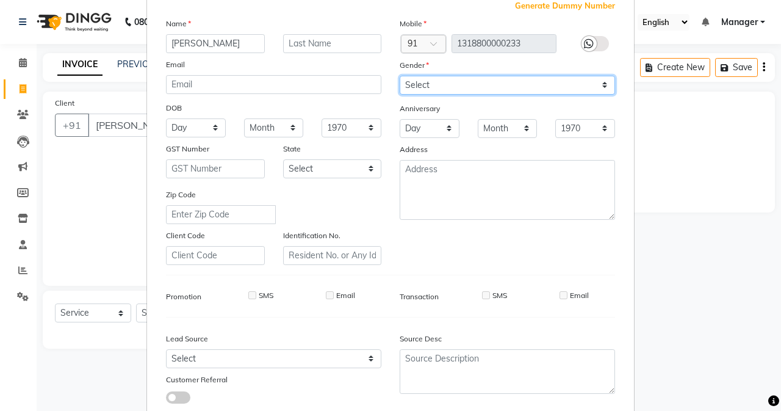
scroll to position [153, 0]
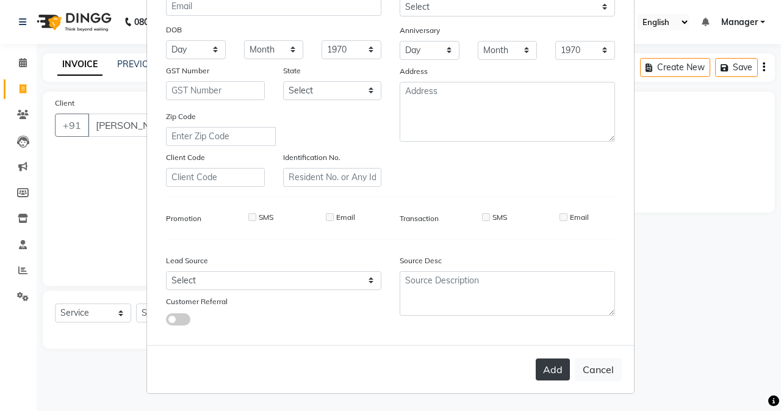
click at [543, 374] on button "Add" at bounding box center [553, 369] width 34 height 22
type input "1318800000233"
select select
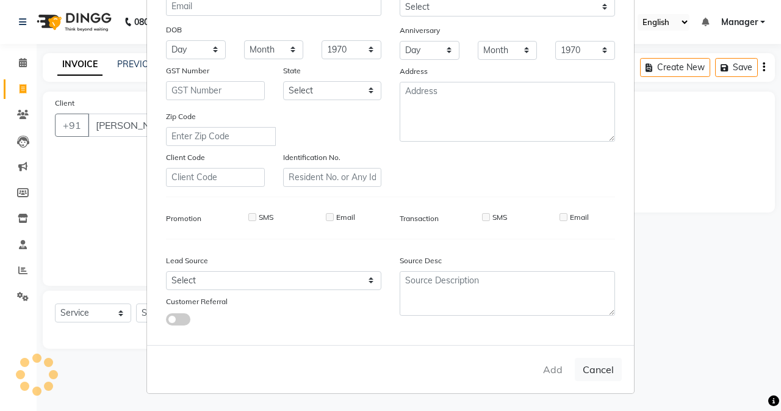
select select
checkbox input "false"
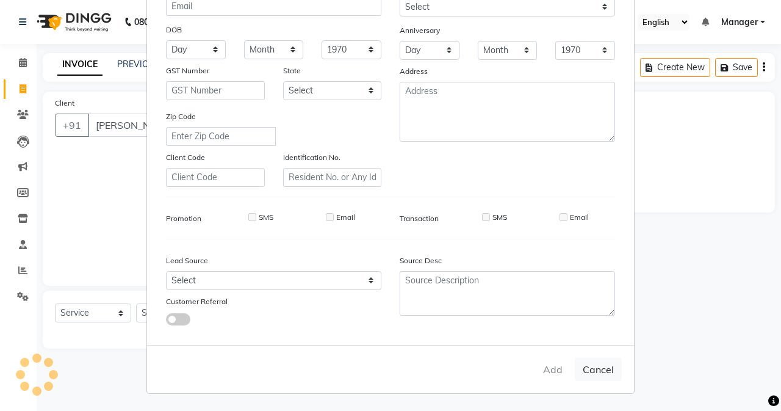
checkbox input "false"
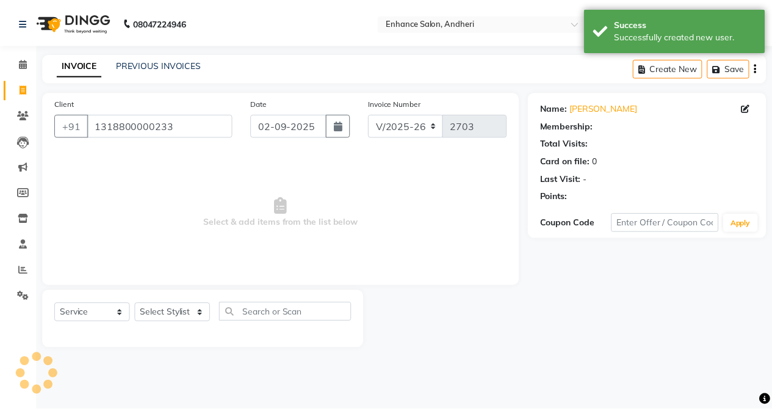
scroll to position [76, 0]
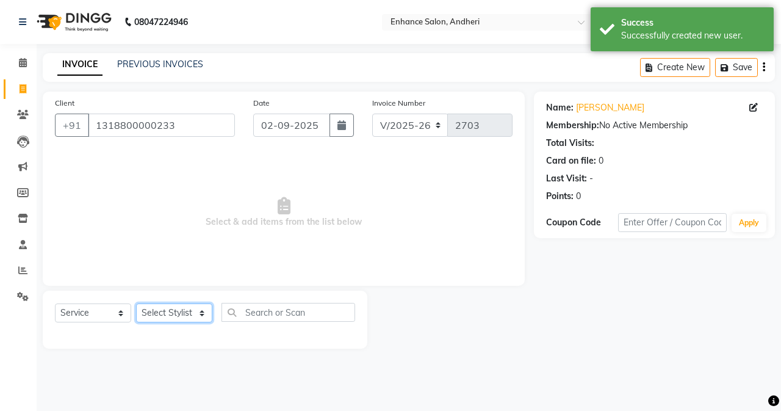
click at [152, 311] on select "Select Stylist Admin [PERSON_NAME] [PERSON_NAME] [PERSON_NAME] Manager [PERSON_…" at bounding box center [174, 312] width 76 height 19
select select "61729"
click at [136, 303] on select "Select Stylist Admin [PERSON_NAME] [PERSON_NAME] [PERSON_NAME] Manager [PERSON_…" at bounding box center [174, 312] width 76 height 19
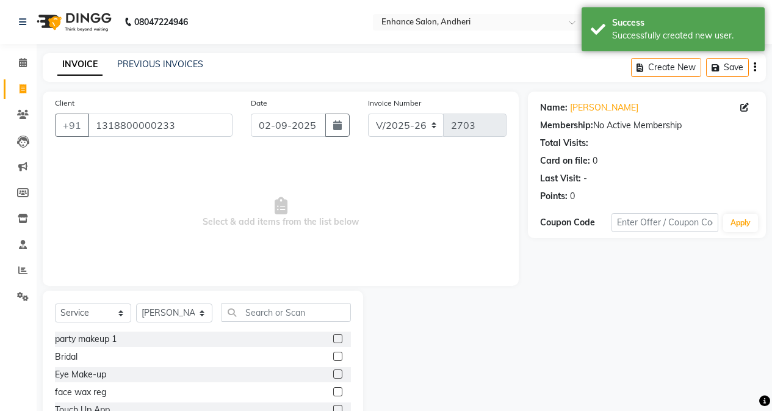
click at [333, 333] on div at bounding box center [342, 338] width 18 height 15
click at [333, 338] on label at bounding box center [337, 338] width 9 height 9
click at [333, 338] on input "checkbox" at bounding box center [337, 339] width 8 height 8
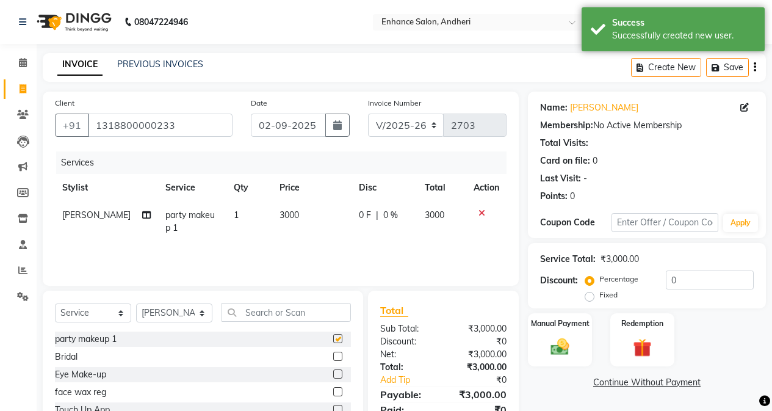
checkbox input "false"
click at [284, 212] on span "3000" at bounding box center [289, 214] width 20 height 11
select select "61729"
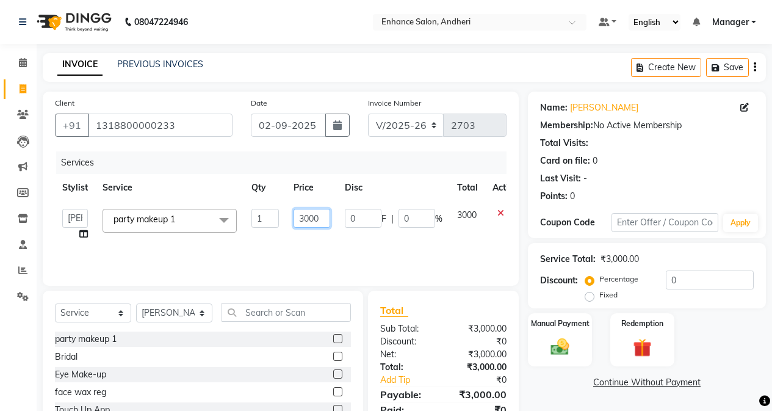
click at [305, 217] on input "3000" at bounding box center [311, 218] width 37 height 19
click at [309, 214] on input "3000" at bounding box center [311, 218] width 37 height 19
type input "10000"
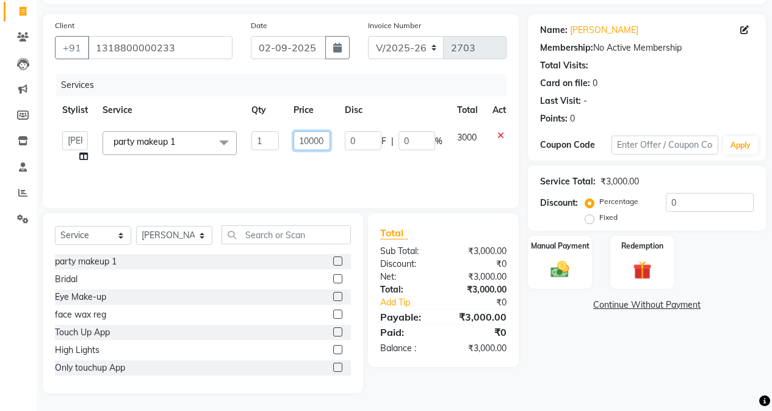
scroll to position [78, 0]
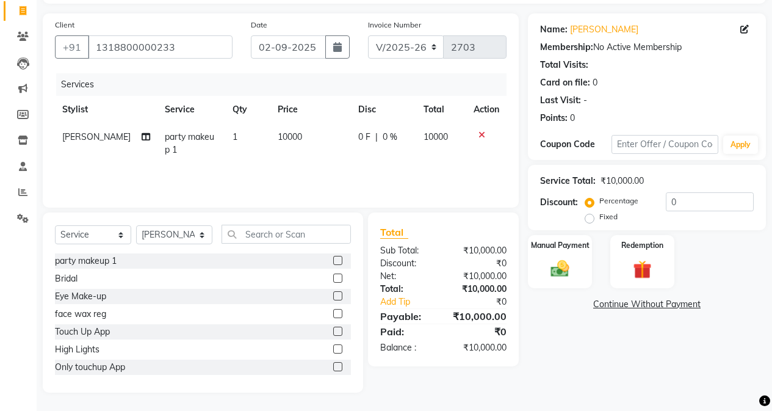
drag, startPoint x: 557, startPoint y: 339, endPoint x: 509, endPoint y: 295, distance: 64.8
click at [558, 339] on div "Name: [PERSON_NAME] Membership: No Active Membership Total Visits: Card on file…" at bounding box center [651, 202] width 247 height 379
click at [142, 133] on icon at bounding box center [146, 136] width 9 height 9
select select "61729"
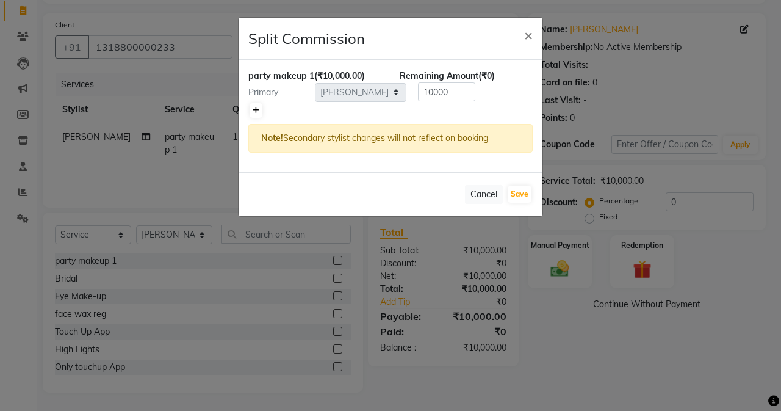
click at [253, 110] on icon at bounding box center [256, 110] width 7 height 7
type input "5000"
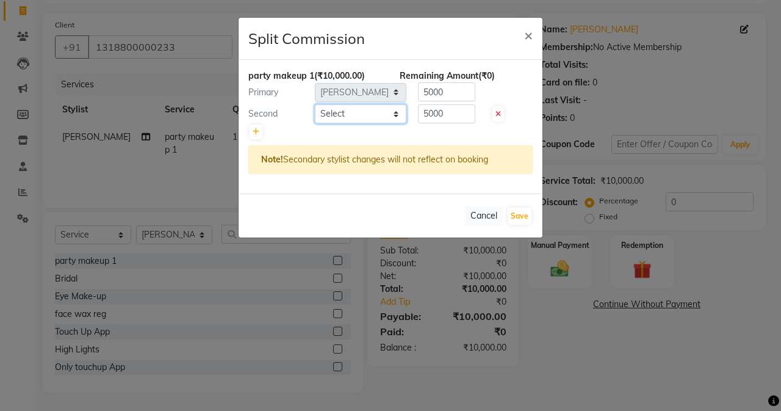
click at [316, 111] on select "Select Admin [PERSON_NAME] [PERSON_NAME] [PERSON_NAME] Manager [PERSON_NAME] [P…" at bounding box center [361, 113] width 92 height 19
select select "61731"
click at [315, 104] on select "Select Admin [PERSON_NAME] [PERSON_NAME] [PERSON_NAME] Manager [PERSON_NAME] [P…" at bounding box center [361, 113] width 92 height 19
drag, startPoint x: 469, startPoint y: 113, endPoint x: 472, endPoint y: 107, distance: 7.1
click at [471, 110] on input "5000" at bounding box center [446, 113] width 57 height 19
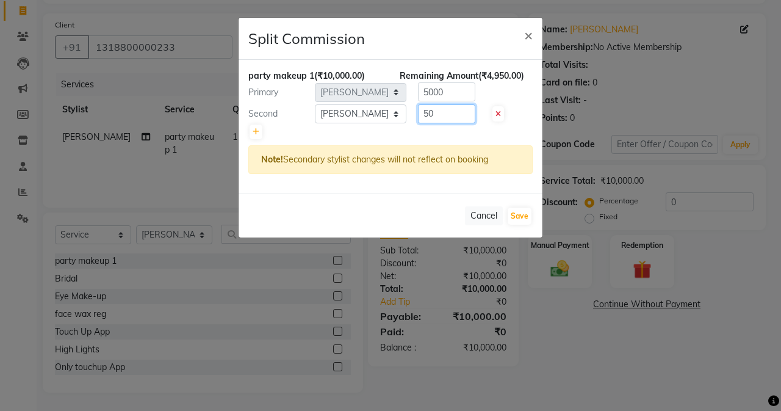
type input "5"
drag, startPoint x: 461, startPoint y: 97, endPoint x: 483, endPoint y: 87, distance: 23.5
click at [469, 93] on input "5000" at bounding box center [446, 91] width 57 height 19
type input "5"
click at [437, 123] on input "number" at bounding box center [446, 113] width 57 height 19
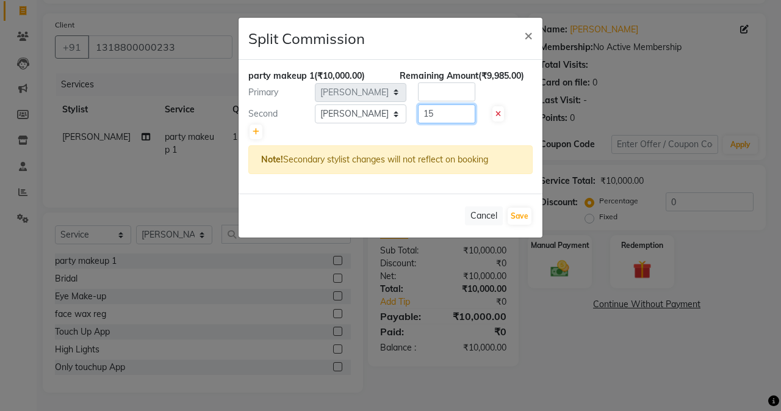
type input "1"
type input "2000"
click at [428, 91] on input "number" at bounding box center [446, 91] width 57 height 19
type input "8000"
click at [518, 216] on button "Save" at bounding box center [520, 215] width 24 height 17
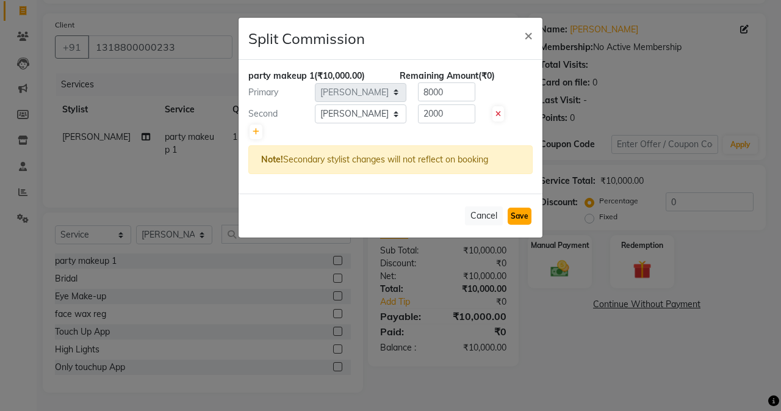
select select "Select"
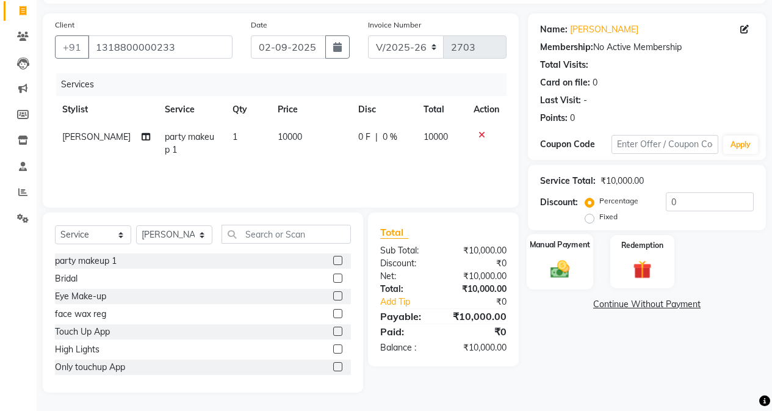
click at [539, 256] on div "Manual Payment" at bounding box center [560, 262] width 66 height 56
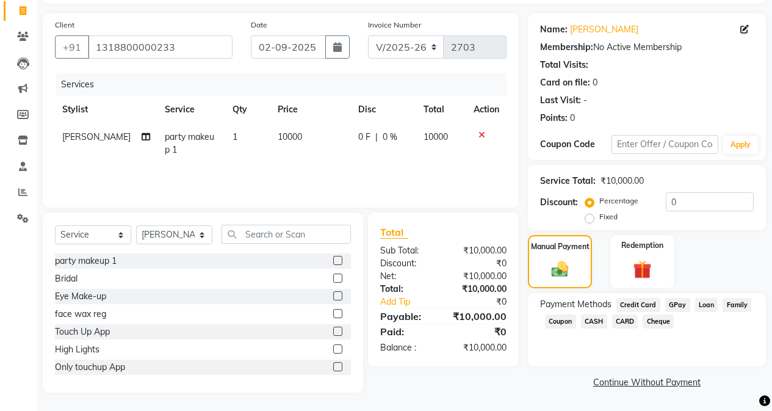
click at [587, 323] on span "CASH" at bounding box center [594, 321] width 26 height 14
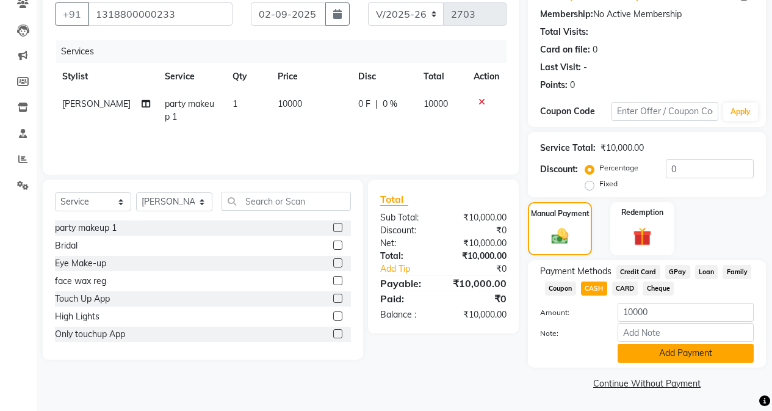
click at [614, 356] on button "Add Payment" at bounding box center [685, 352] width 136 height 19
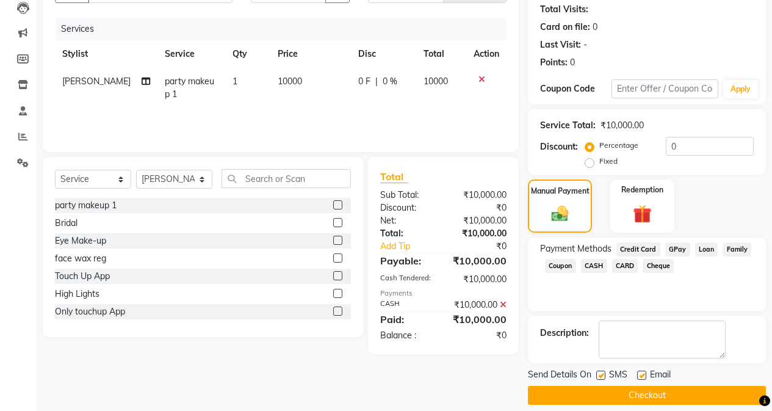
scroll to position [146, 0]
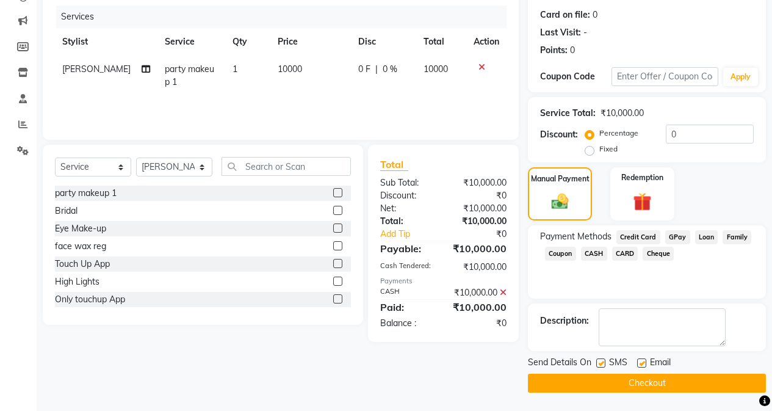
drag, startPoint x: 623, startPoint y: 384, endPoint x: 612, endPoint y: 364, distance: 22.9
click at [614, 383] on button "Checkout" at bounding box center [647, 382] width 238 height 19
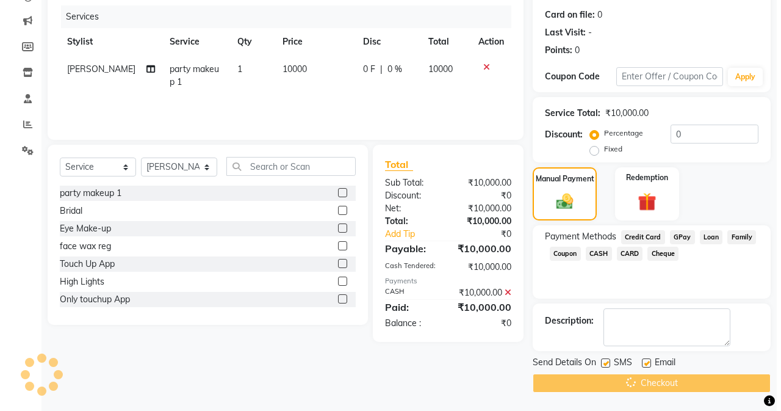
scroll to position [0, 0]
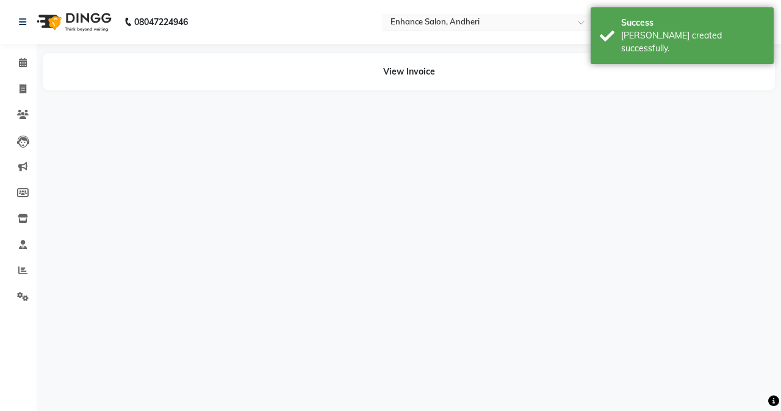
select select "61729"
select select "61731"
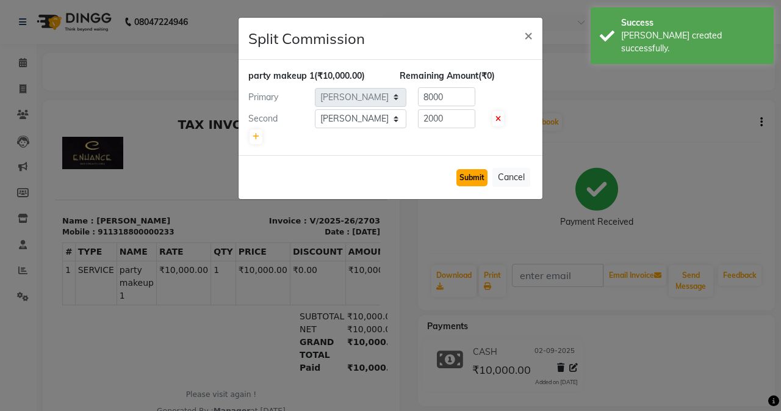
click at [475, 181] on button "Submit" at bounding box center [471, 177] width 31 height 17
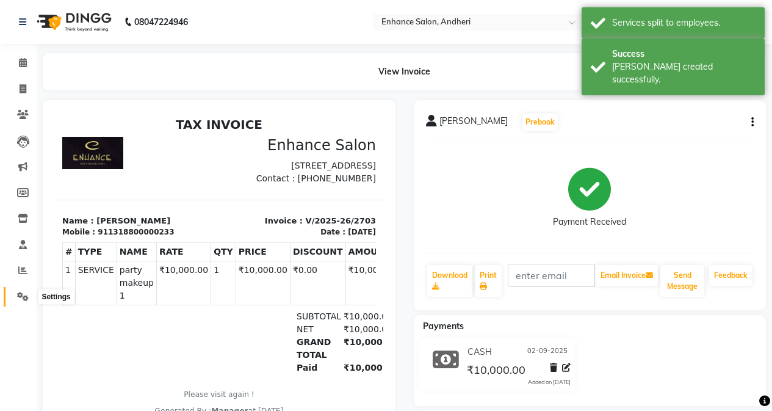
click at [29, 301] on span at bounding box center [22, 297] width 21 height 14
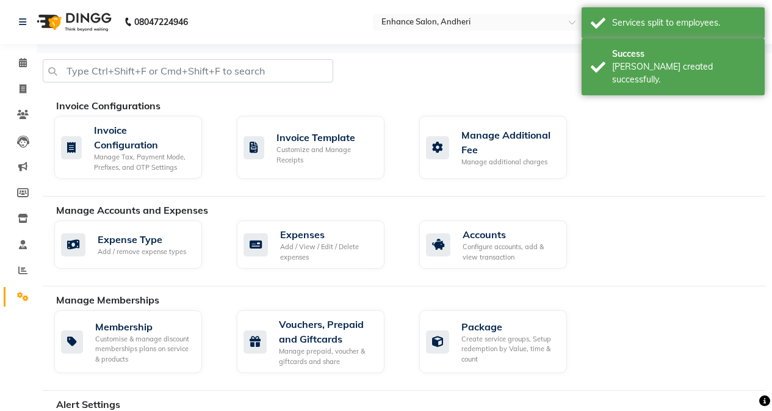
click at [225, 254] on div "Expense Type Add / remove expense types" at bounding box center [136, 244] width 182 height 48
click at [281, 242] on div "Add / View / Edit / Delete expenses" at bounding box center [327, 252] width 95 height 20
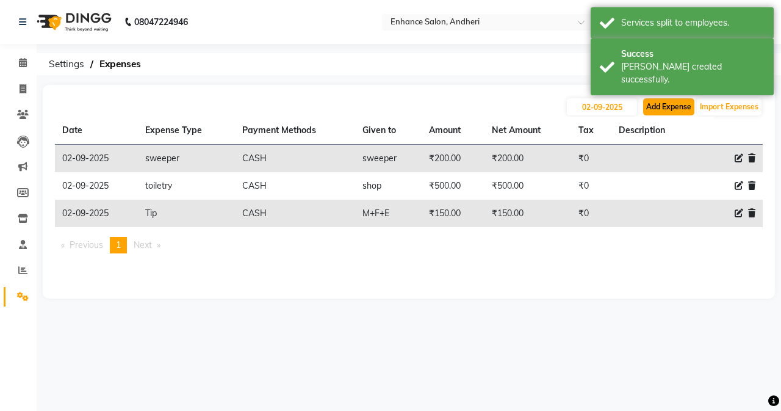
click at [614, 102] on button "Add Expense" at bounding box center [668, 106] width 51 height 17
select select "1"
select select "6324"
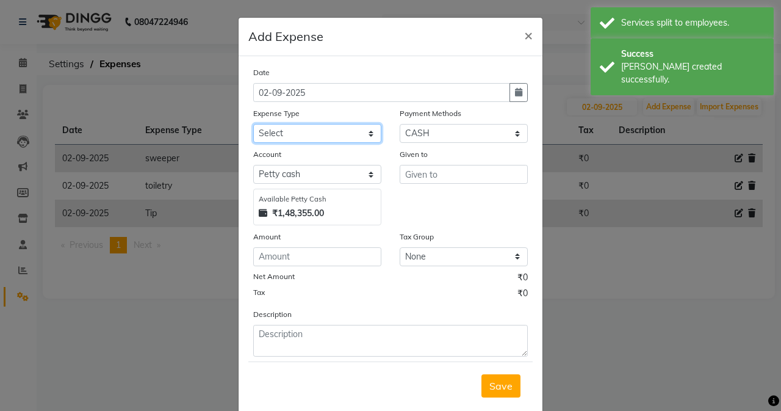
click at [303, 125] on select "Select Advance Salary Air Condition [PERSON_NAME] Aroma auto money Beauty Bazaa…" at bounding box center [317, 133] width 128 height 19
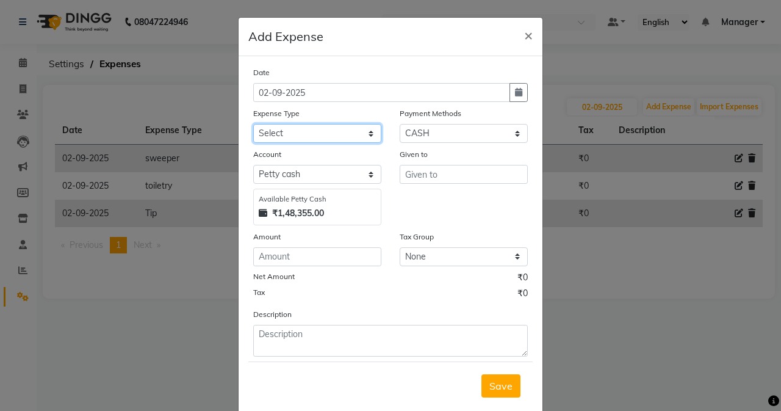
select select "18840"
click at [253, 124] on select "Select Advance Salary Air Condition [PERSON_NAME] Aroma auto money Beauty Bazaa…" at bounding box center [317, 133] width 128 height 19
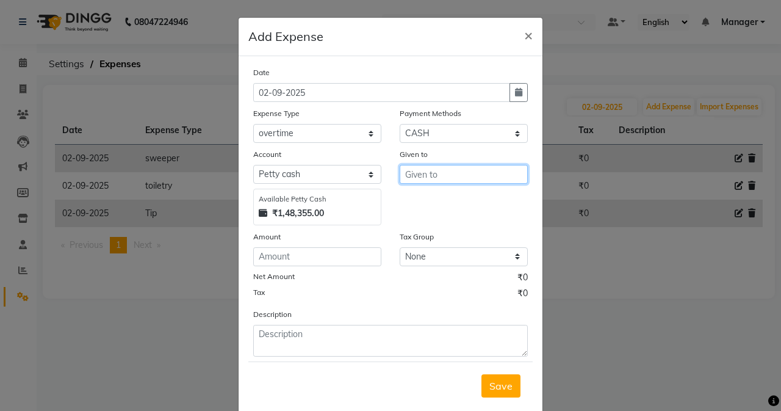
click at [439, 170] on input "text" at bounding box center [464, 174] width 128 height 19
drag, startPoint x: 433, startPoint y: 195, endPoint x: 342, endPoint y: 243, distance: 103.1
click at [433, 196] on ngb-highlight "RAC HNA SAWANT" at bounding box center [459, 200] width 89 height 12
type input "[PERSON_NAME]"
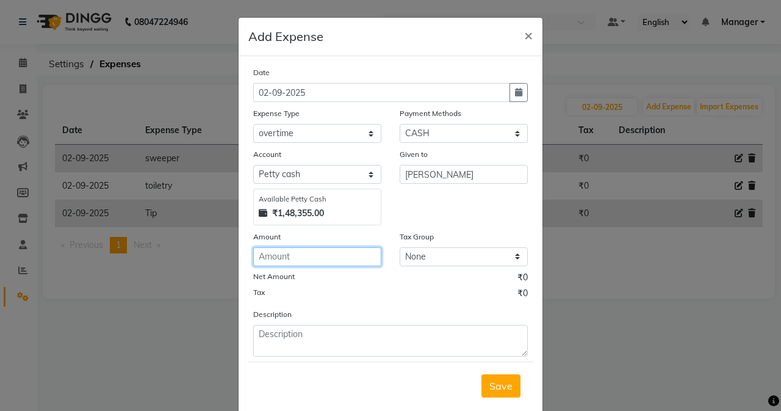
click at [331, 256] on input "number" at bounding box center [317, 256] width 128 height 19
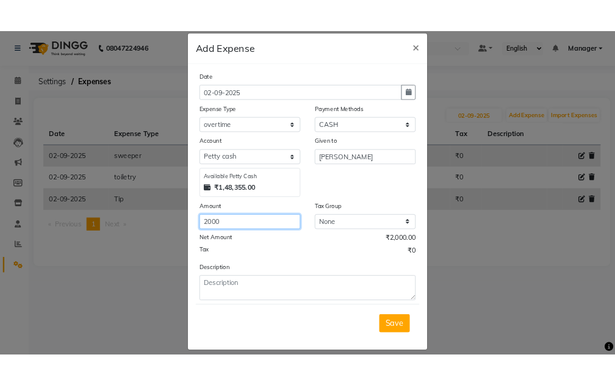
scroll to position [26, 0]
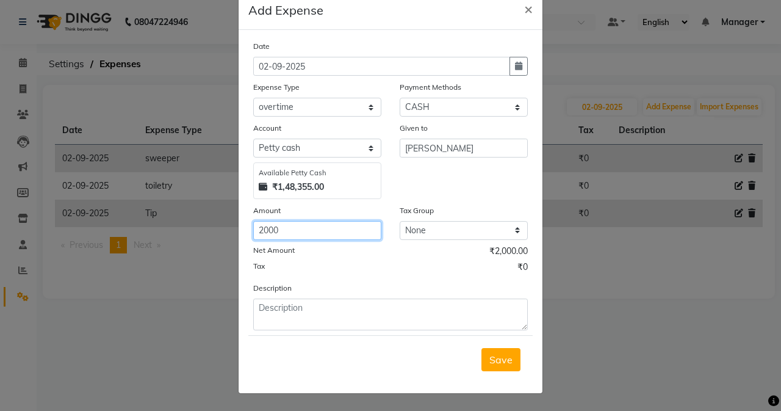
type input "2000"
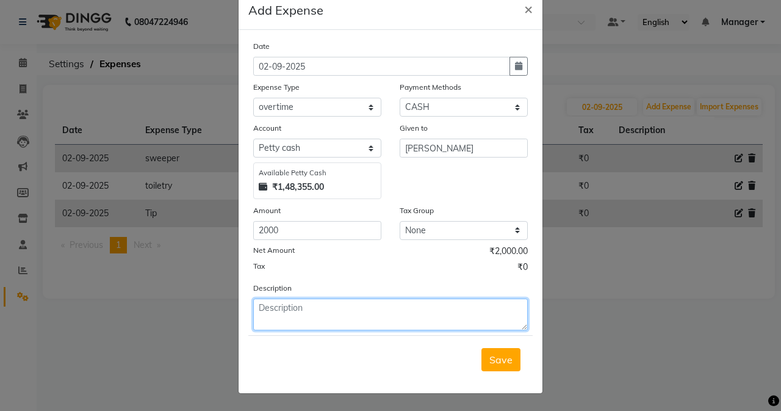
click at [319, 314] on textarea at bounding box center [390, 314] width 275 height 32
type textarea "s"
type textarea "sahitya sheety+ [PERSON_NAME]"
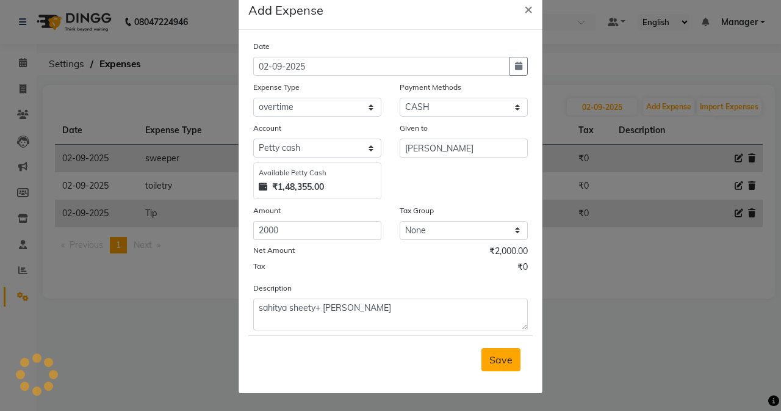
click at [483, 351] on button "Save" at bounding box center [500, 359] width 39 height 23
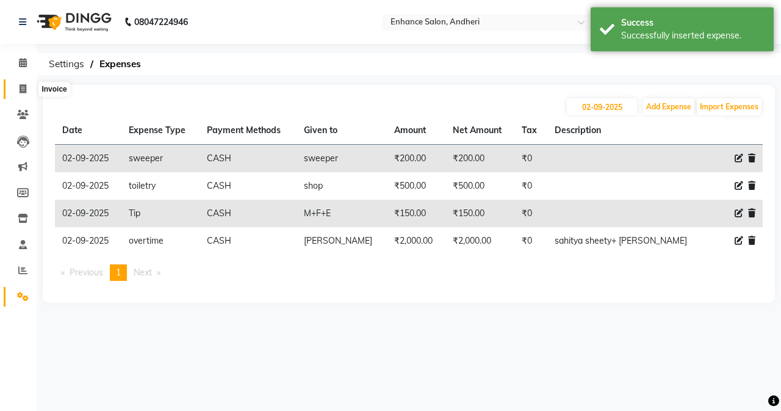
click at [22, 92] on icon at bounding box center [23, 88] width 7 height 9
select select "service"
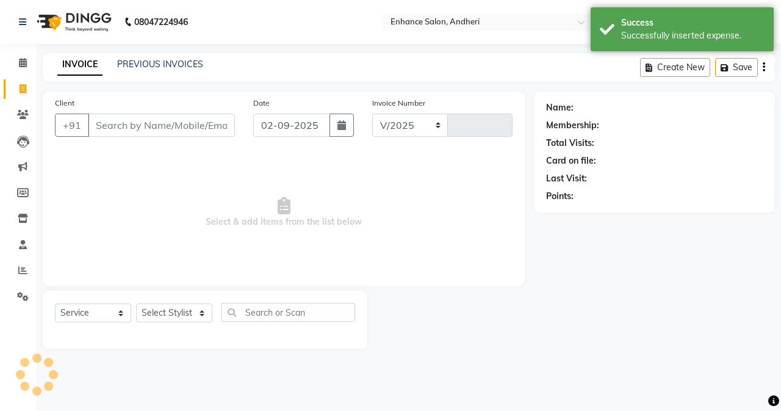
select select "7236"
type input "2704"
